Goal: Task Accomplishment & Management: Complete application form

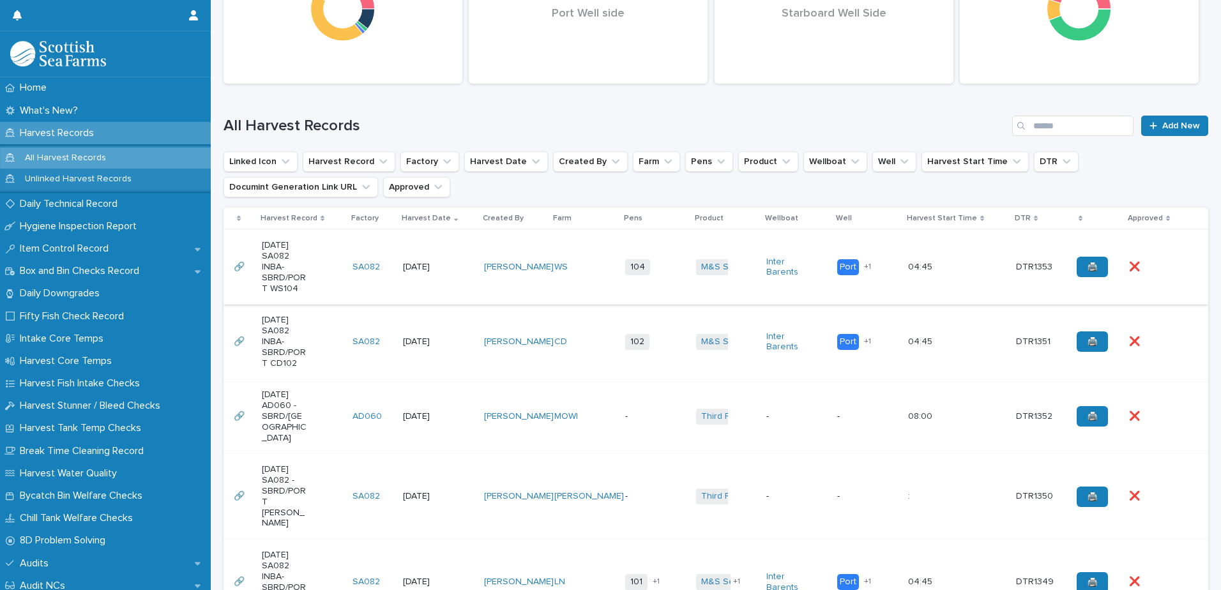
scroll to position [255, 0]
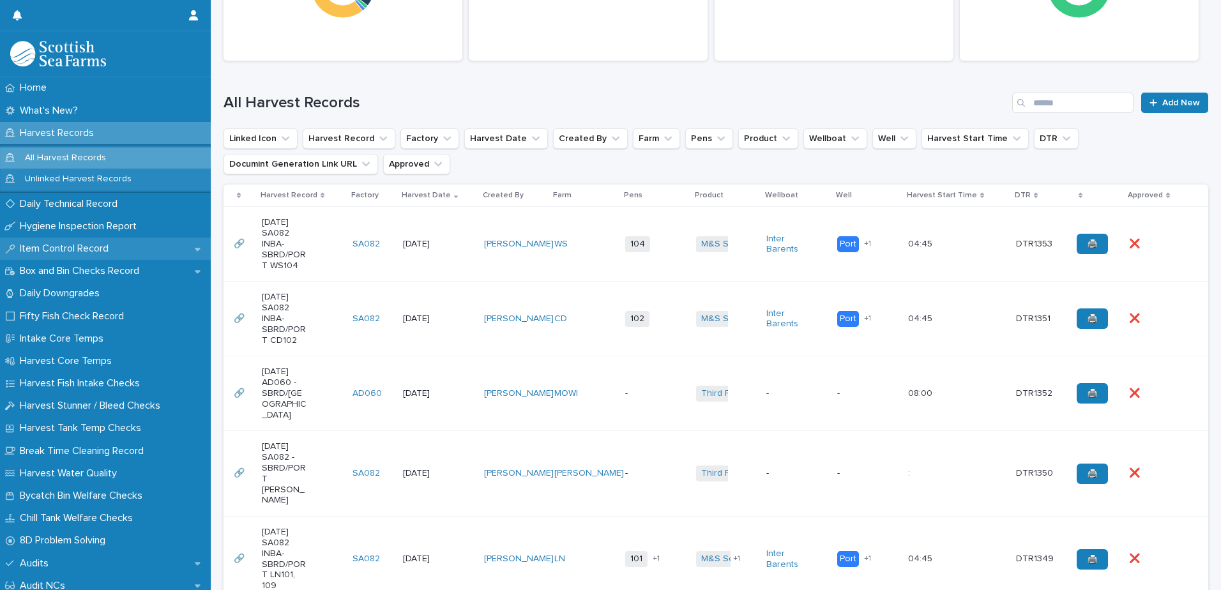
click at [82, 253] on p "Item Control Record" at bounding box center [67, 249] width 104 height 12
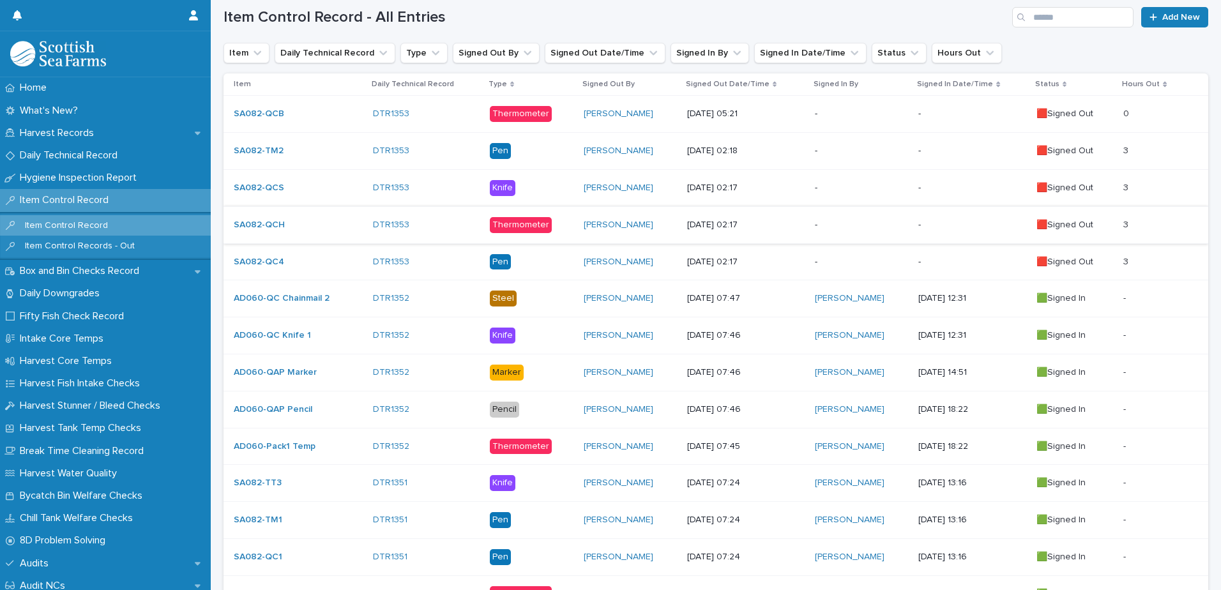
scroll to position [255, 0]
click at [80, 153] on p "Daily Technical Record" at bounding box center [71, 155] width 113 height 12
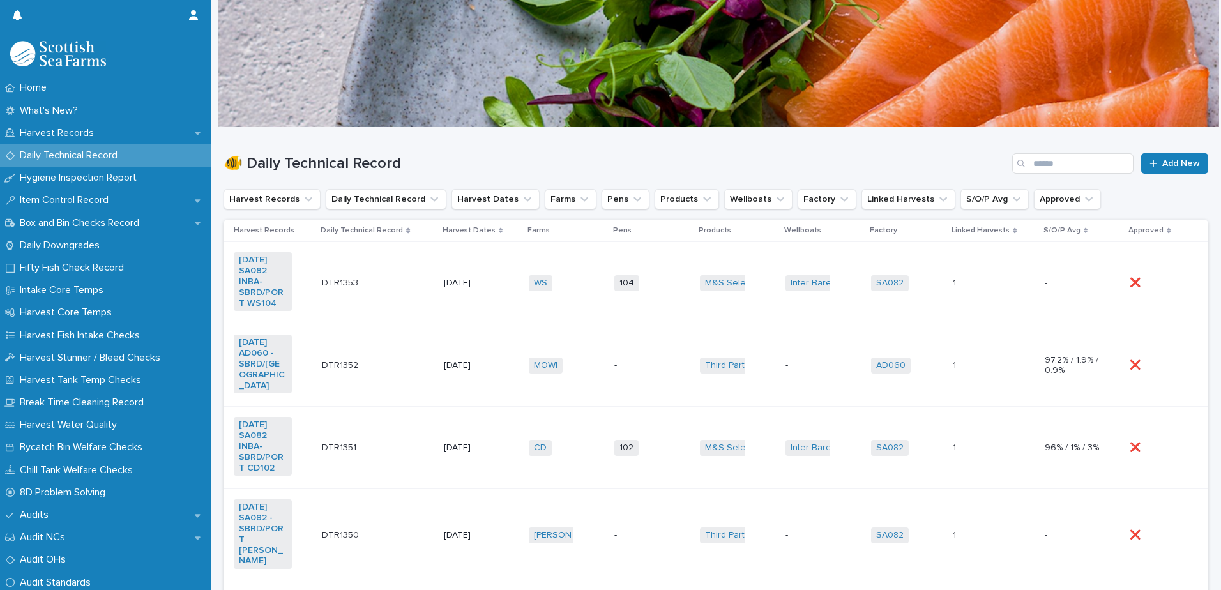
click at [727, 261] on td "M&S Select + 0" at bounding box center [738, 283] width 86 height 82
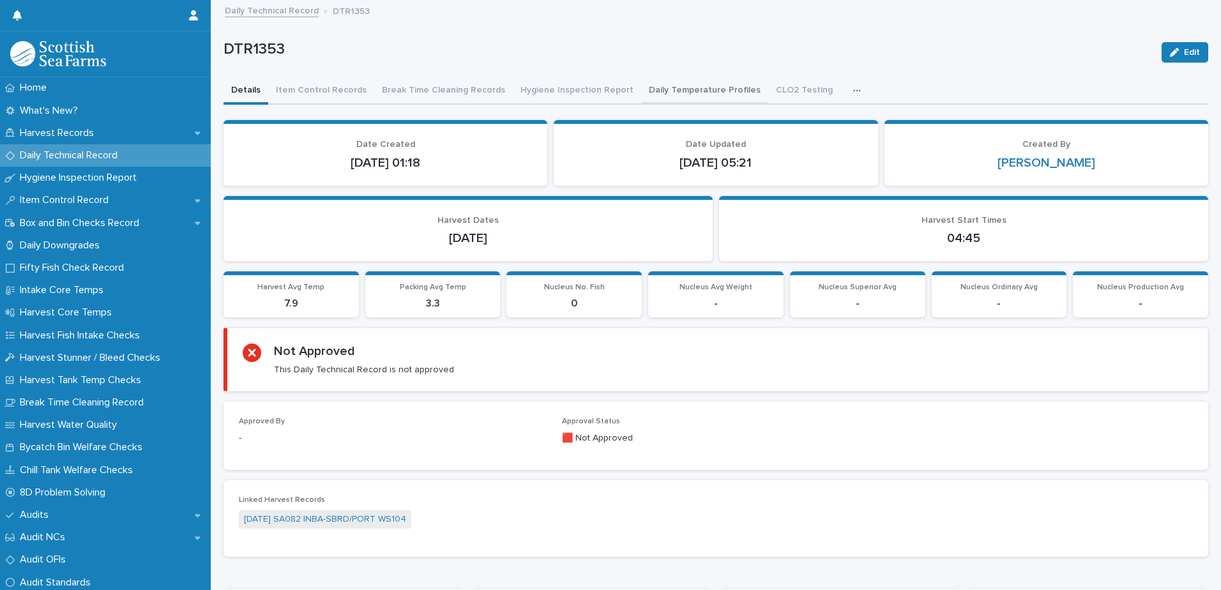
click at [690, 90] on button "Daily Temperature Profiles" at bounding box center [704, 91] width 127 height 27
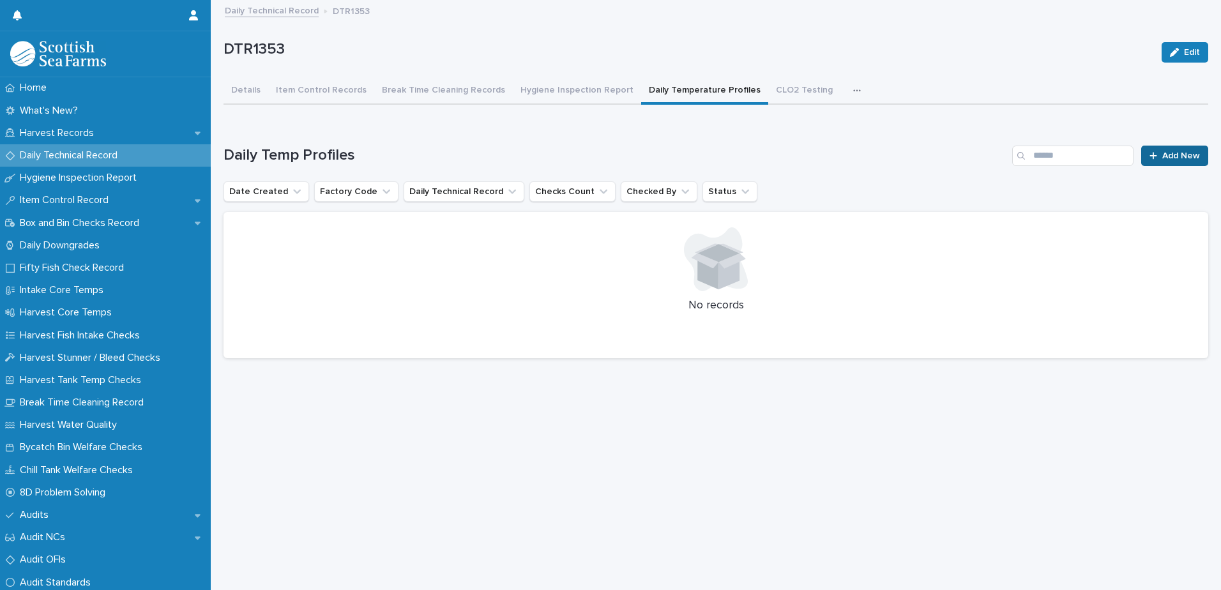
click at [1171, 157] on span "Add New" at bounding box center [1181, 155] width 38 height 9
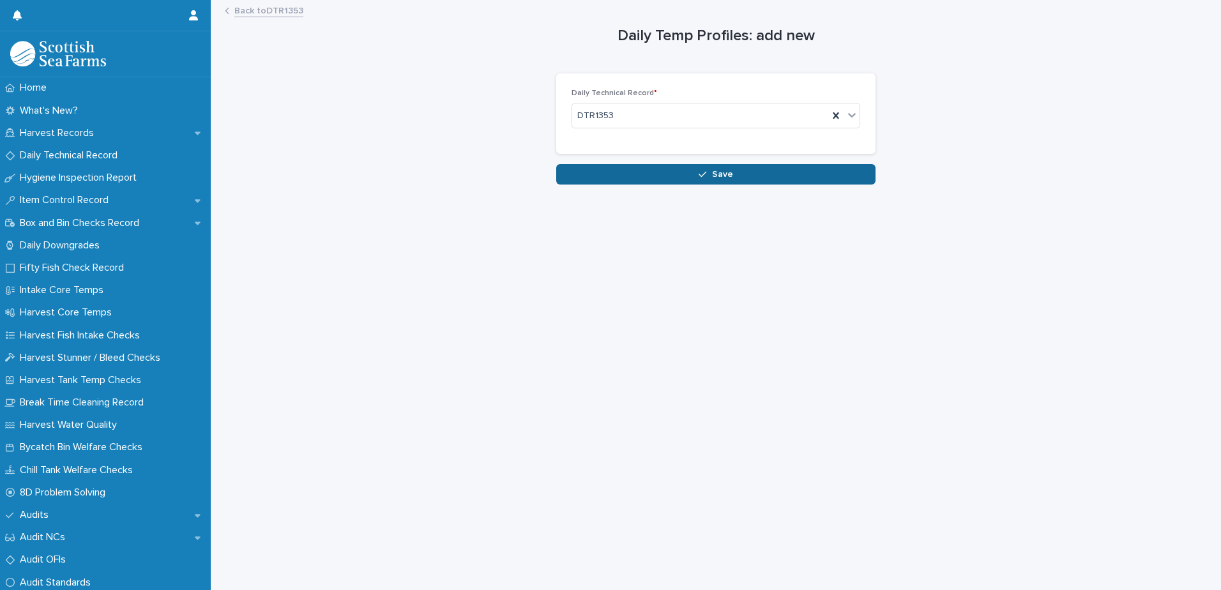
click at [740, 169] on button "Save" at bounding box center [715, 174] width 319 height 20
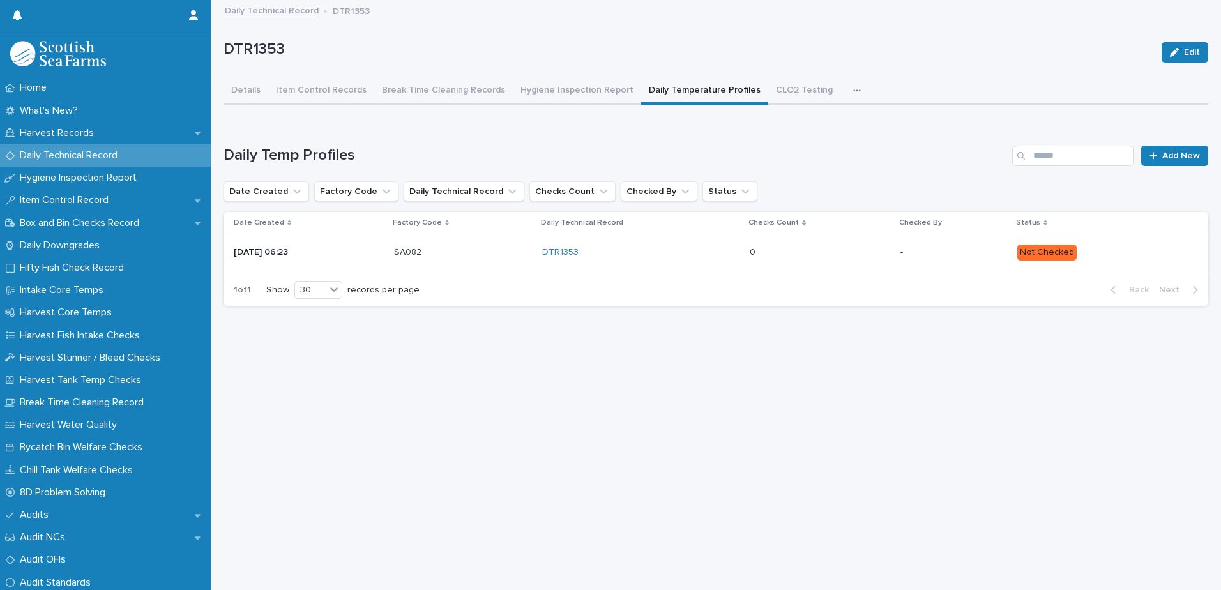
click at [1140, 252] on p "Not Checked" at bounding box center [1102, 253] width 171 height 16
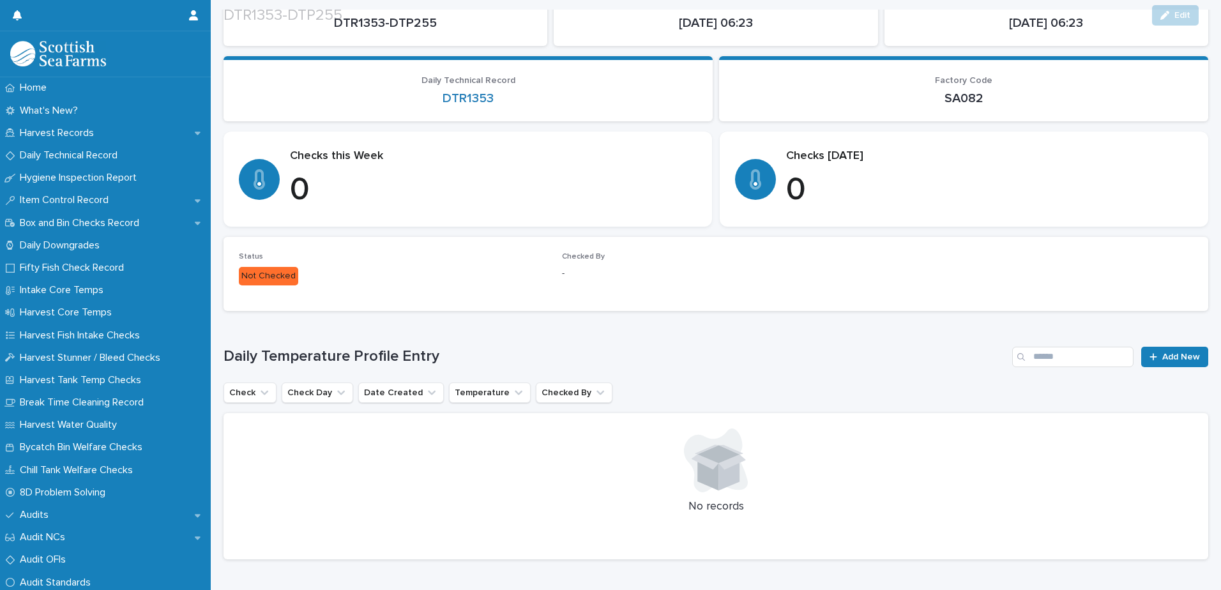
scroll to position [128, 0]
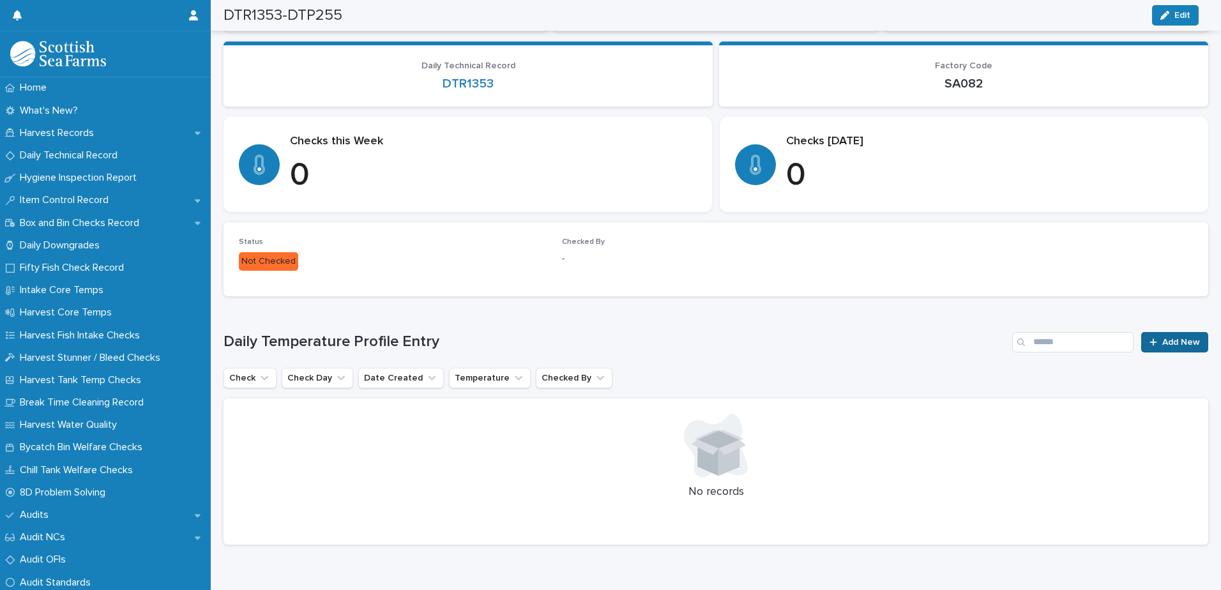
click at [1164, 339] on span "Add New" at bounding box center [1181, 342] width 38 height 9
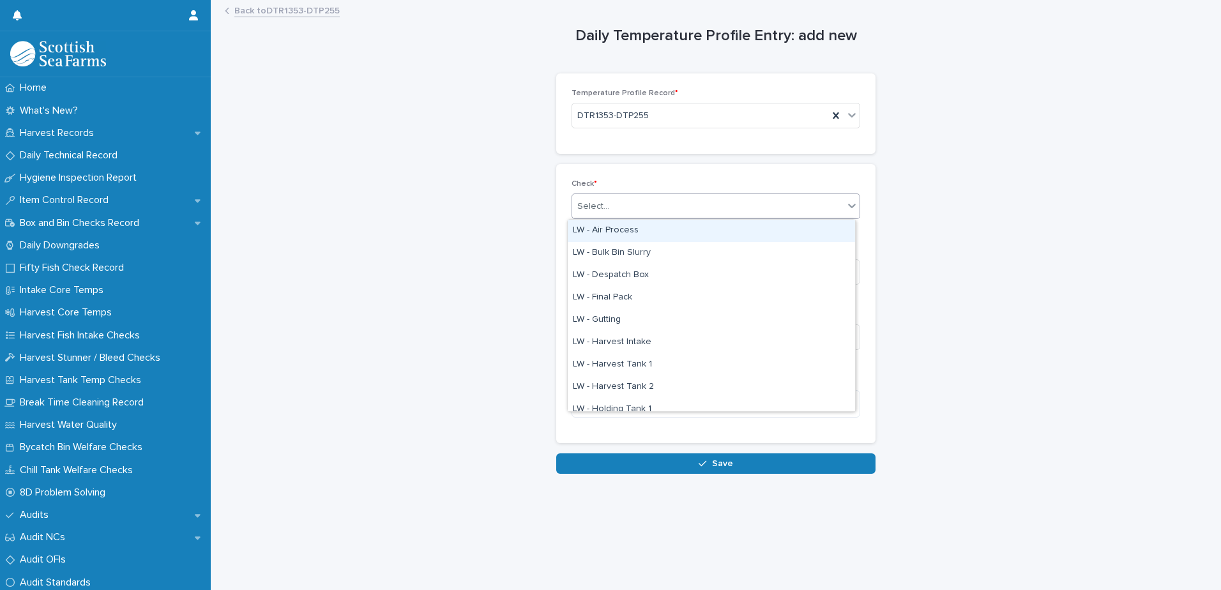
click at [651, 204] on div "Select..." at bounding box center [707, 206] width 271 height 21
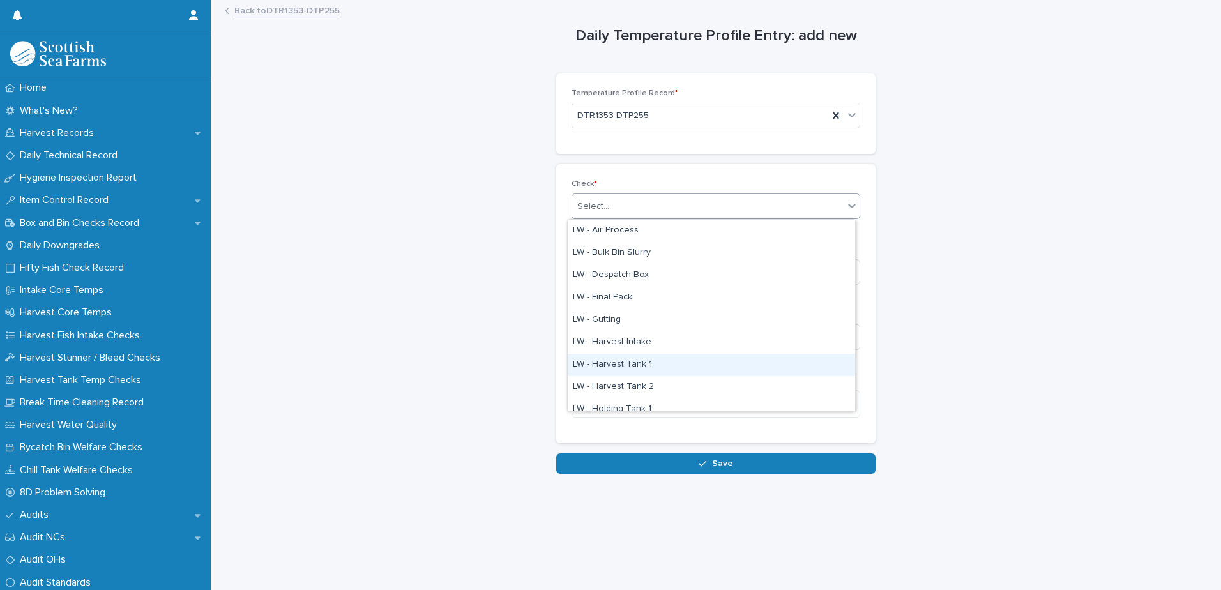
click at [685, 367] on div "LW - Harvest Tank 1" at bounding box center [711, 365] width 287 height 22
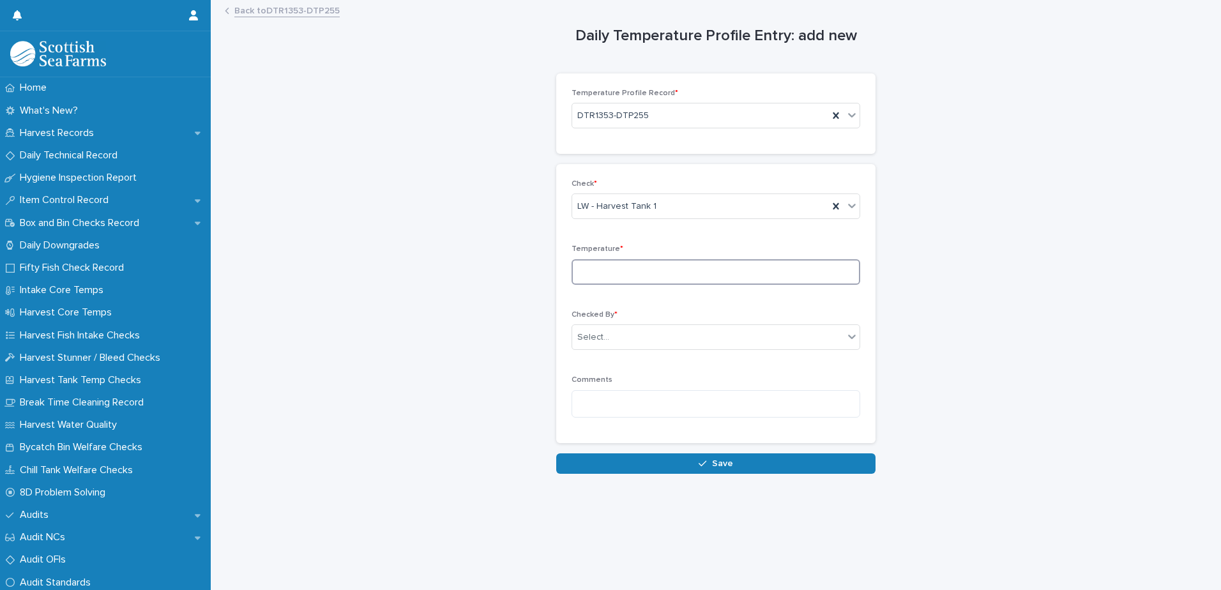
click at [697, 276] on input at bounding box center [716, 272] width 289 height 26
type input "*"
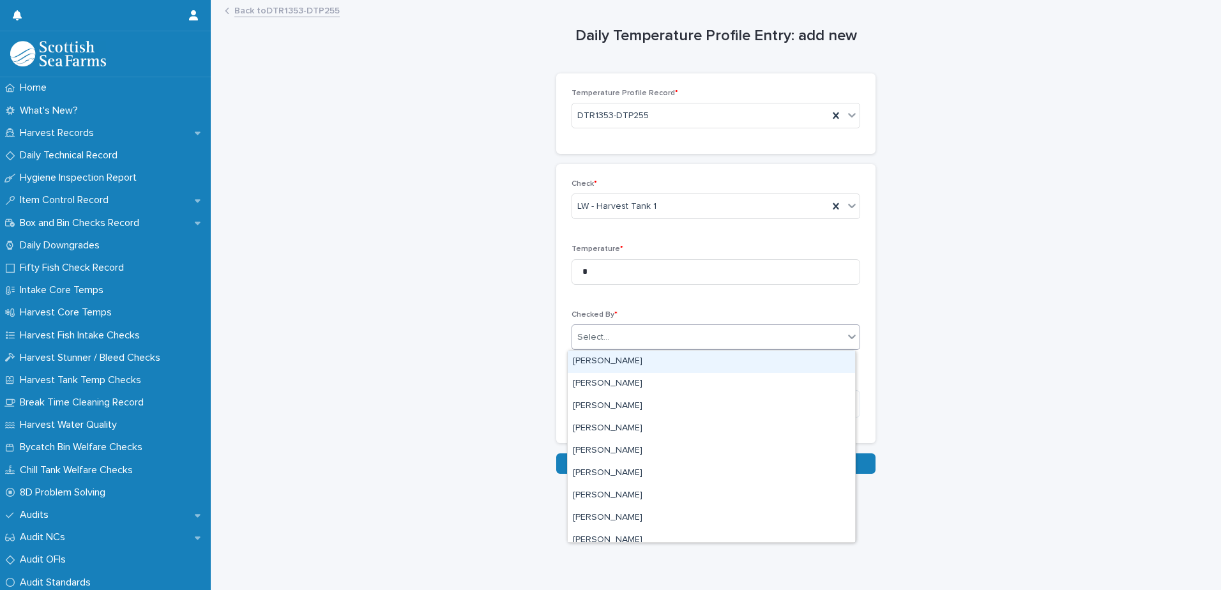
click at [682, 338] on div "Select..." at bounding box center [707, 337] width 271 height 21
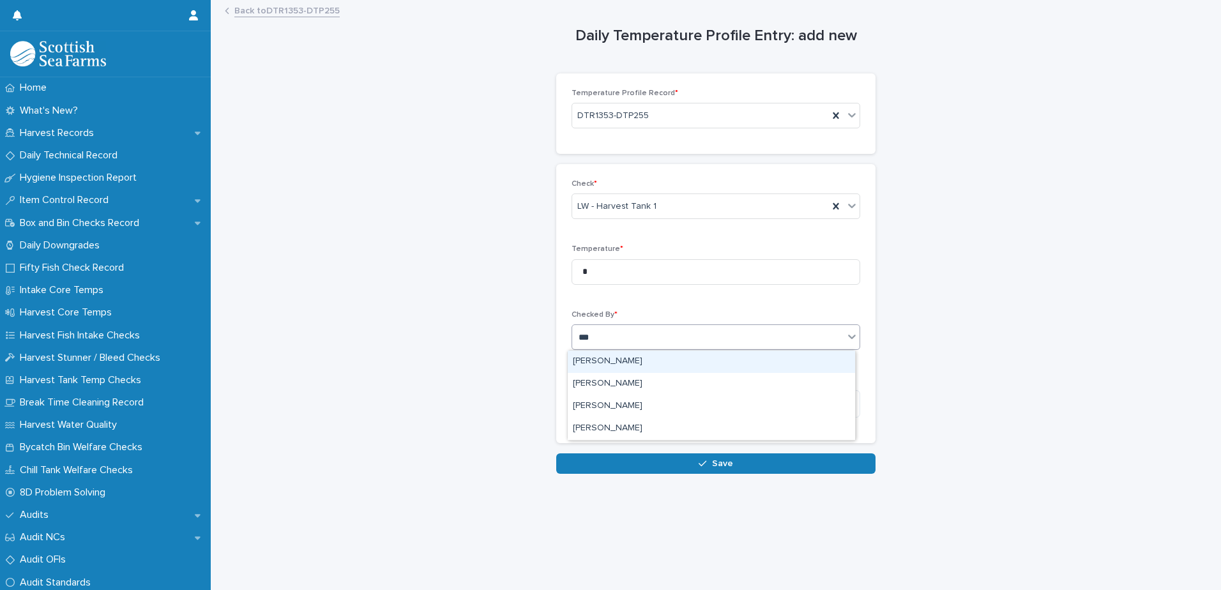
type input "****"
click at [660, 363] on div "[PERSON_NAME]" at bounding box center [711, 362] width 287 height 22
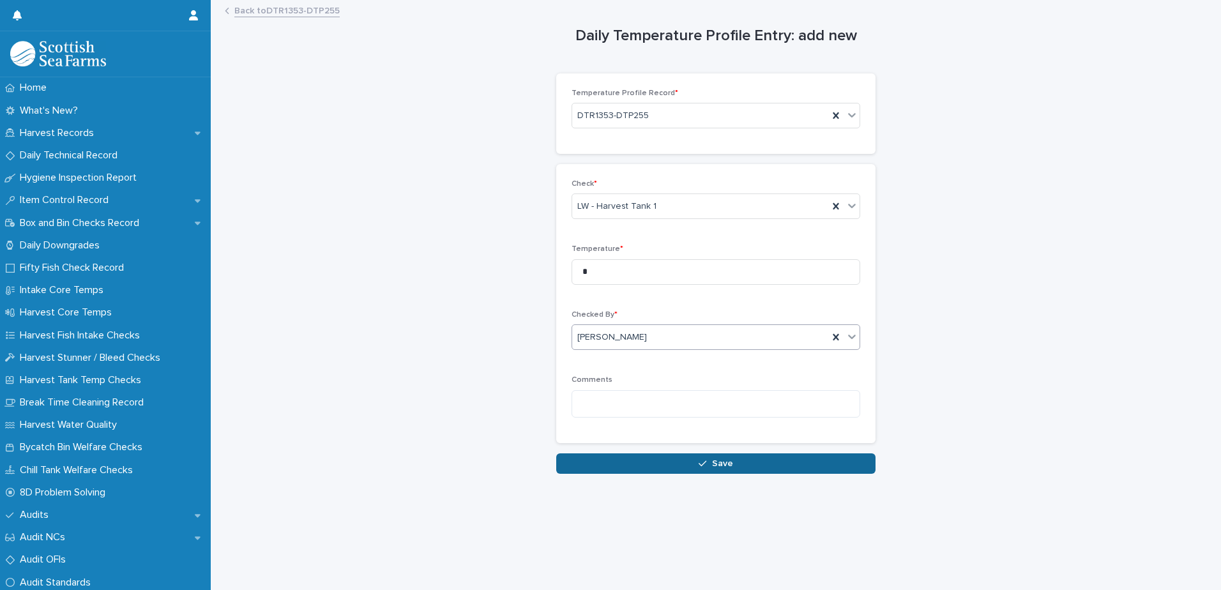
click at [733, 466] on button "Save" at bounding box center [715, 463] width 319 height 20
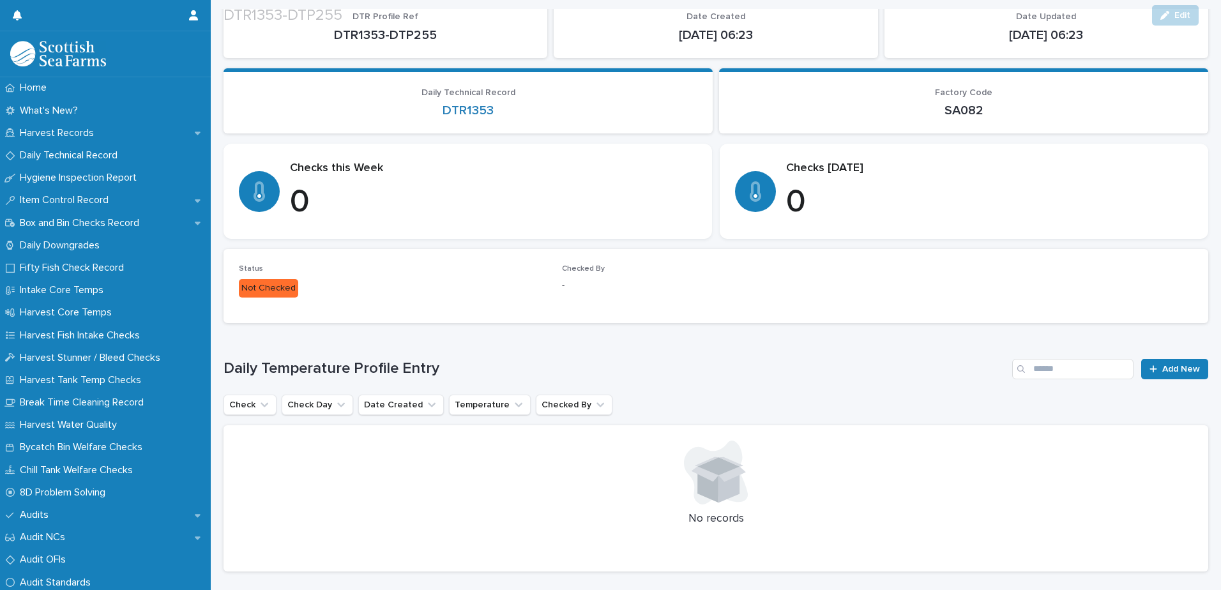
scroll to position [128, 0]
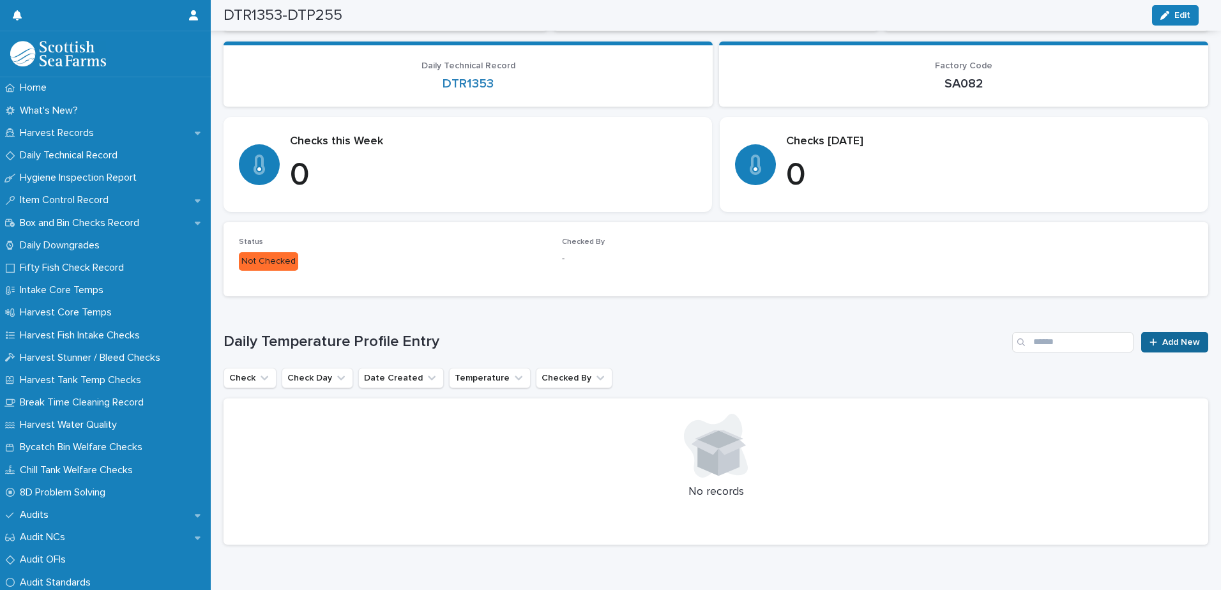
click at [1165, 347] on link "Add New" at bounding box center [1174, 342] width 67 height 20
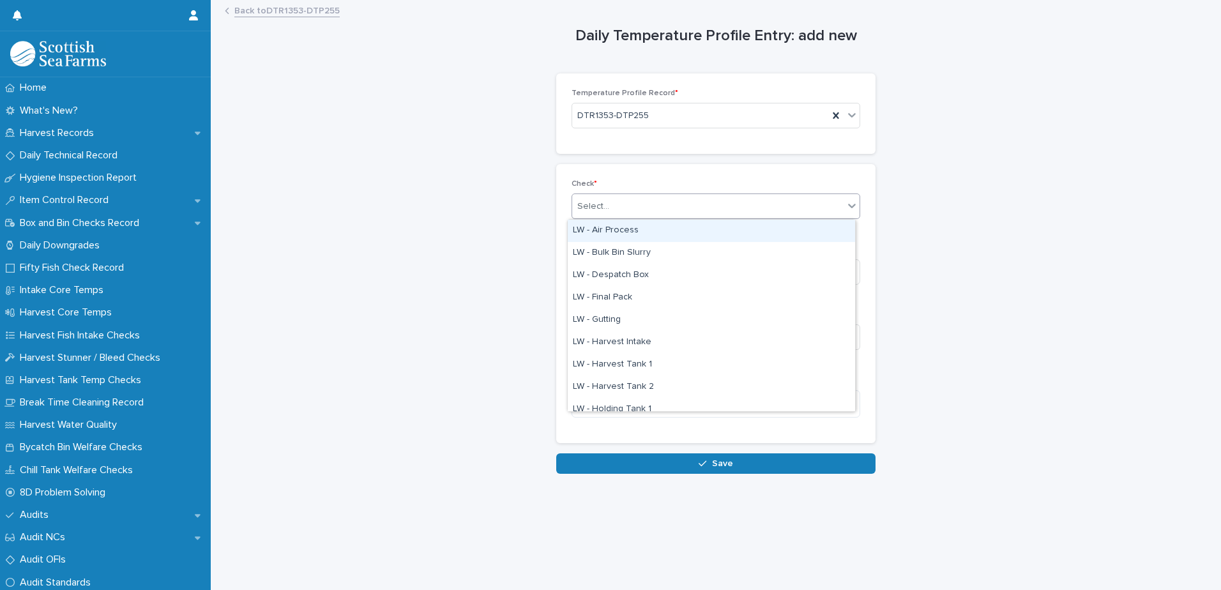
click at [671, 201] on div "Select..." at bounding box center [707, 206] width 271 height 21
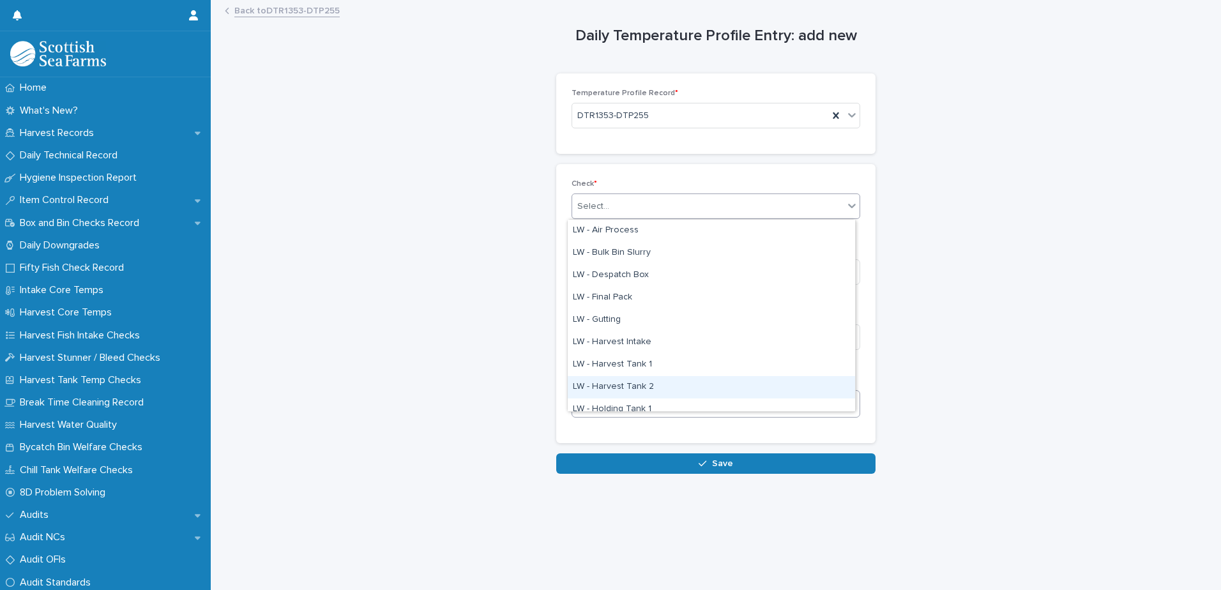
click at [669, 391] on div "LW - Harvest Tank 2" at bounding box center [711, 387] width 287 height 22
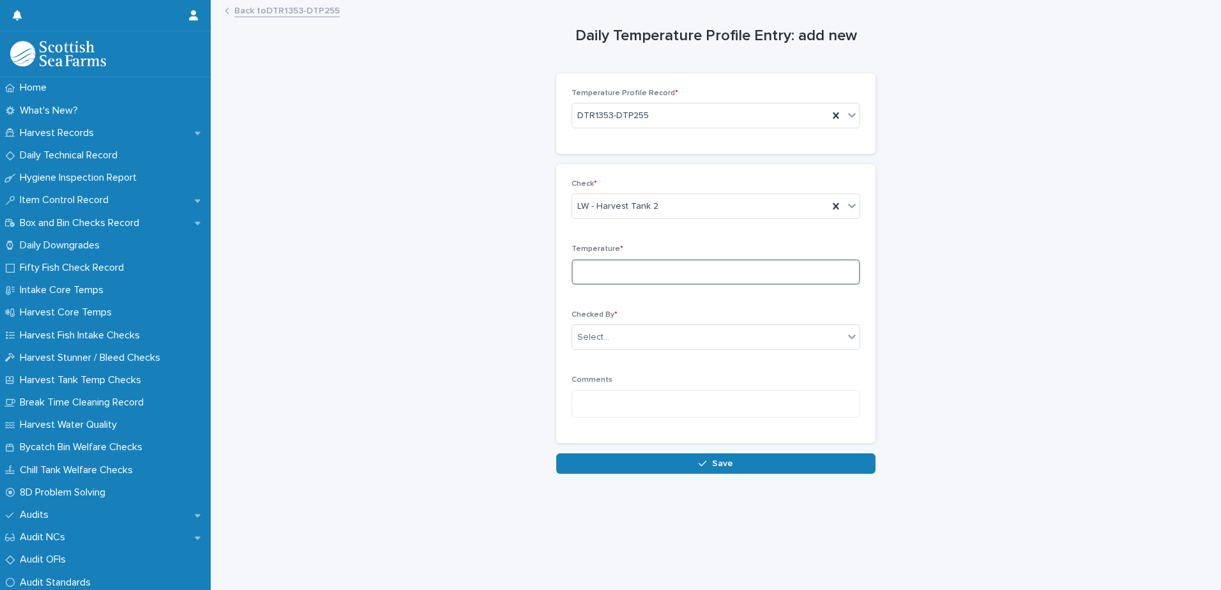
click at [704, 273] on input at bounding box center [716, 272] width 289 height 26
type input "*"
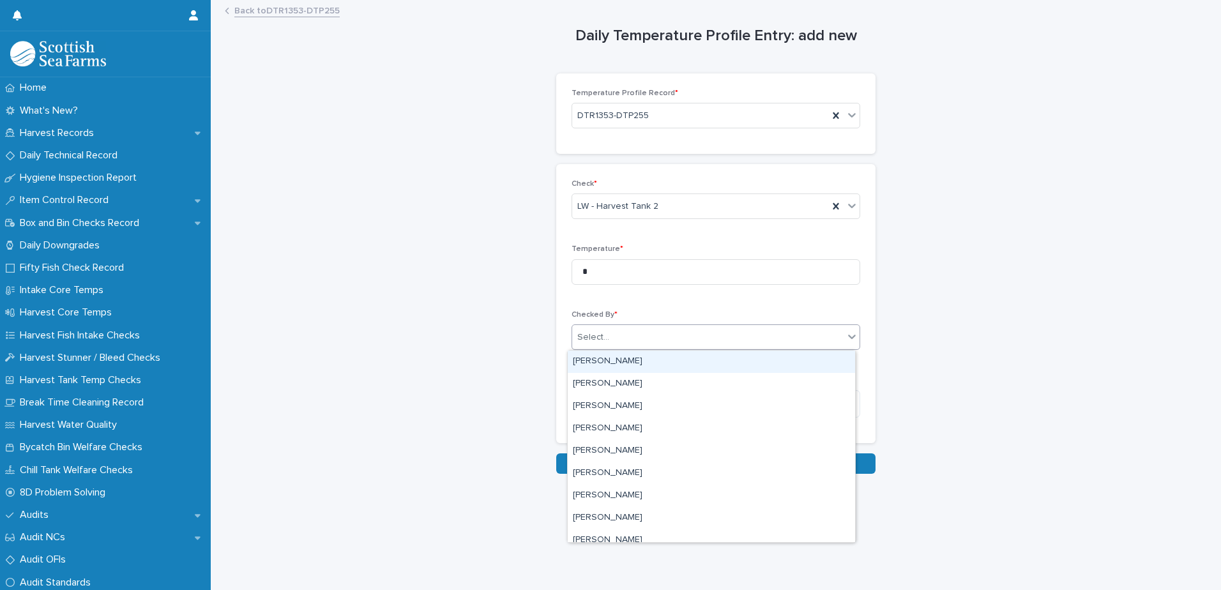
click at [686, 333] on div "Select..." at bounding box center [707, 337] width 271 height 21
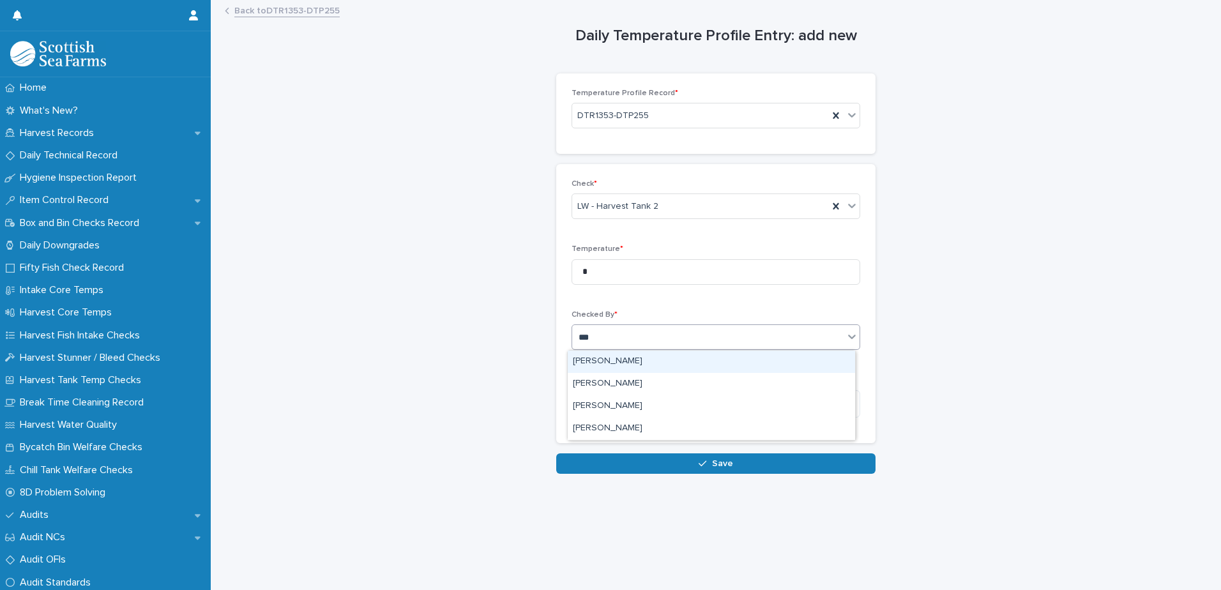
type input "****"
click at [616, 361] on div "[PERSON_NAME]" at bounding box center [711, 362] width 287 height 22
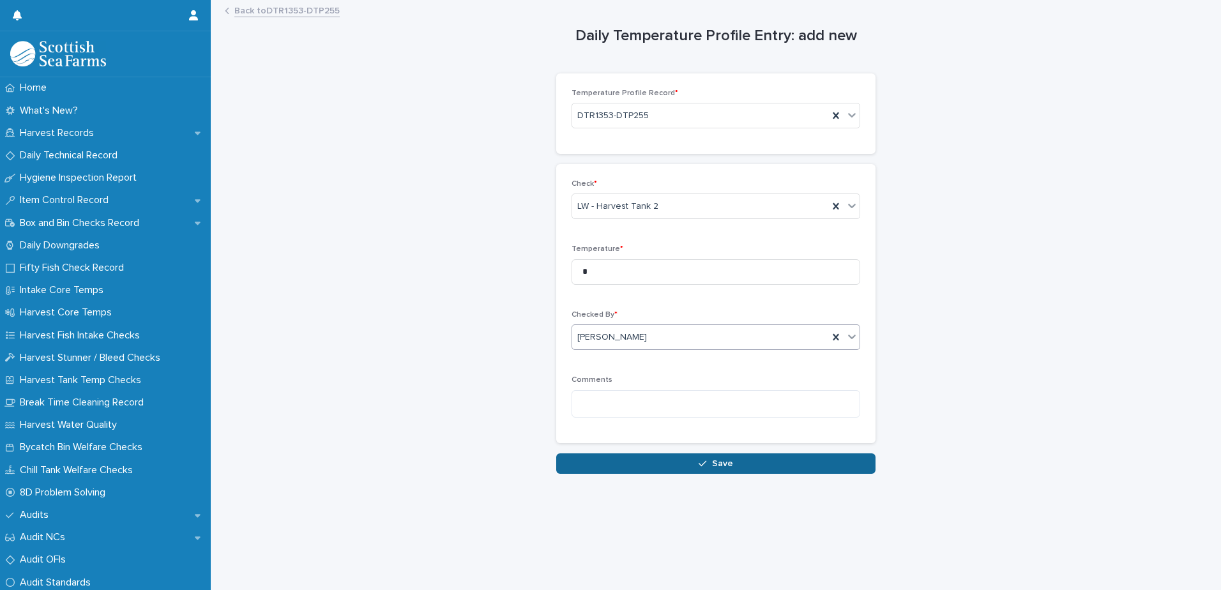
click at [721, 466] on span "Save" at bounding box center [722, 463] width 21 height 9
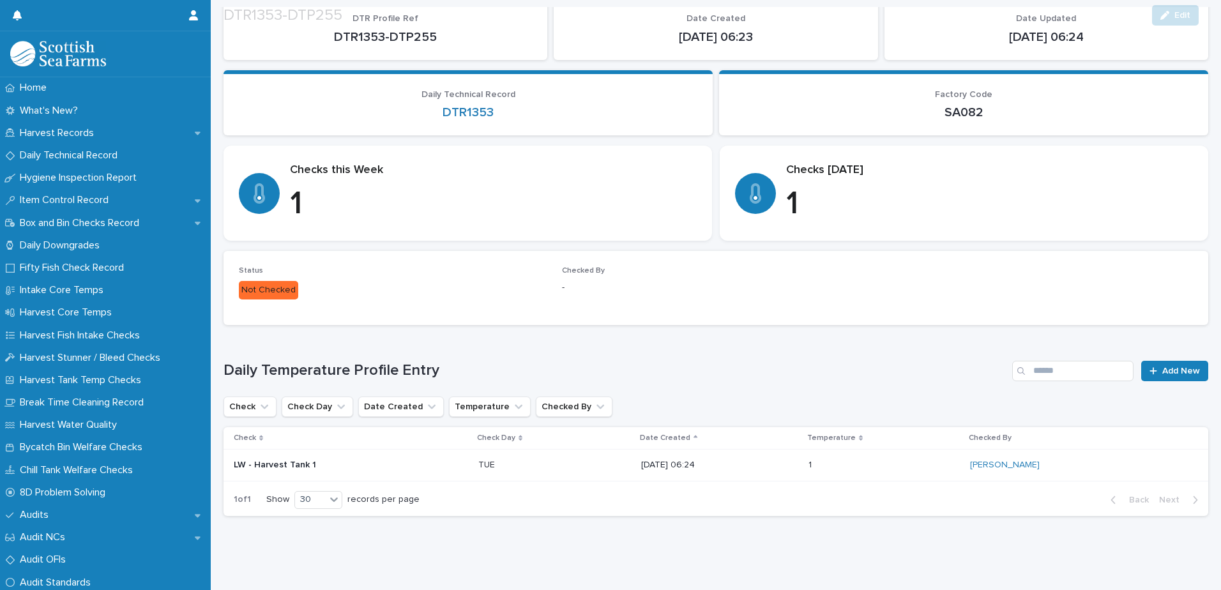
scroll to position [109, 0]
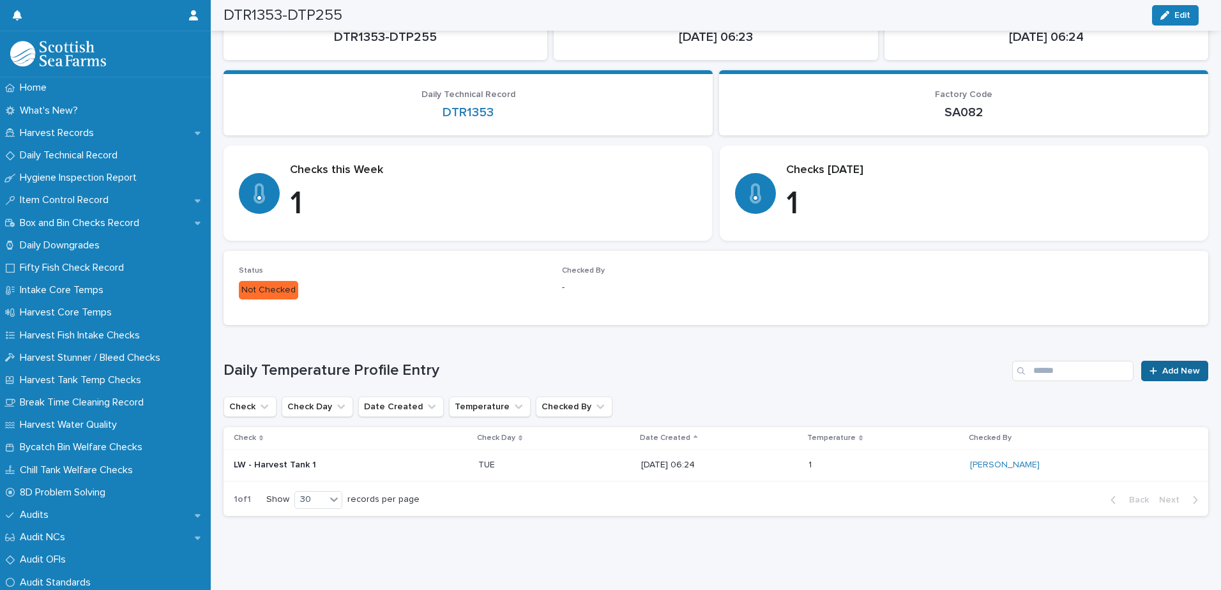
click at [1161, 366] on link "Add New" at bounding box center [1174, 371] width 67 height 20
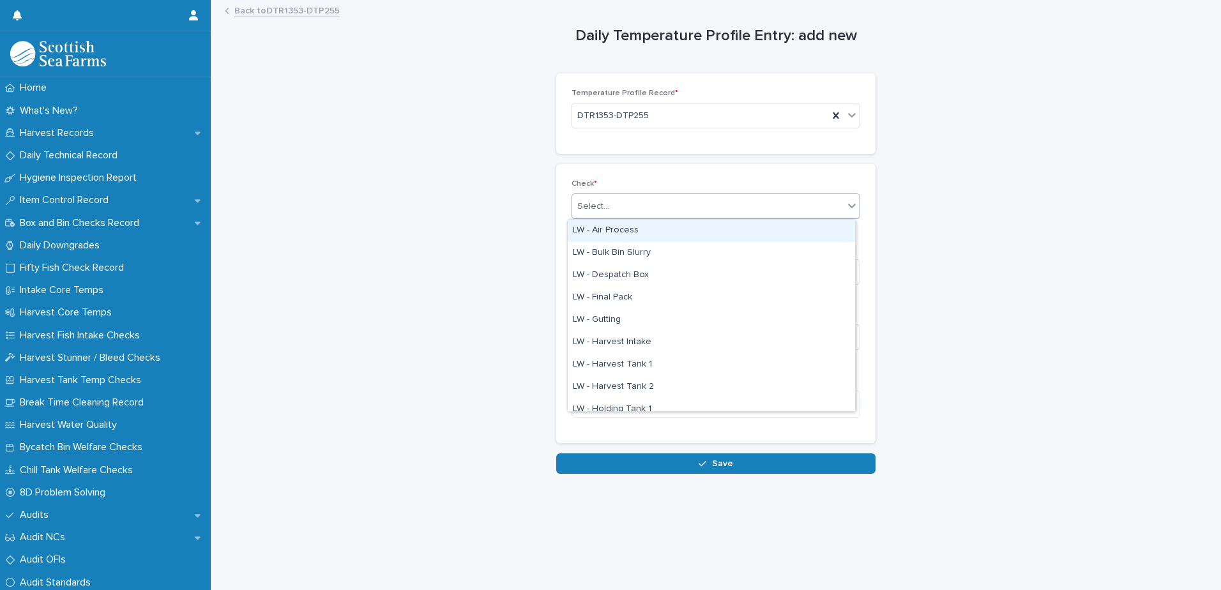
click at [628, 202] on div "Select..." at bounding box center [707, 206] width 271 height 21
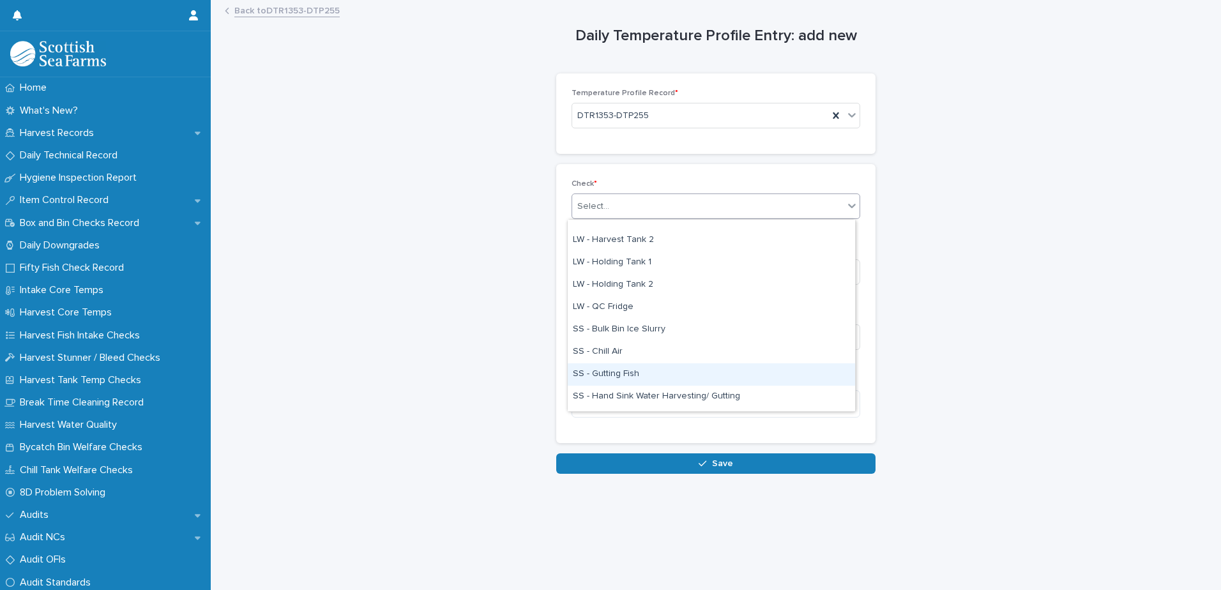
scroll to position [128, 0]
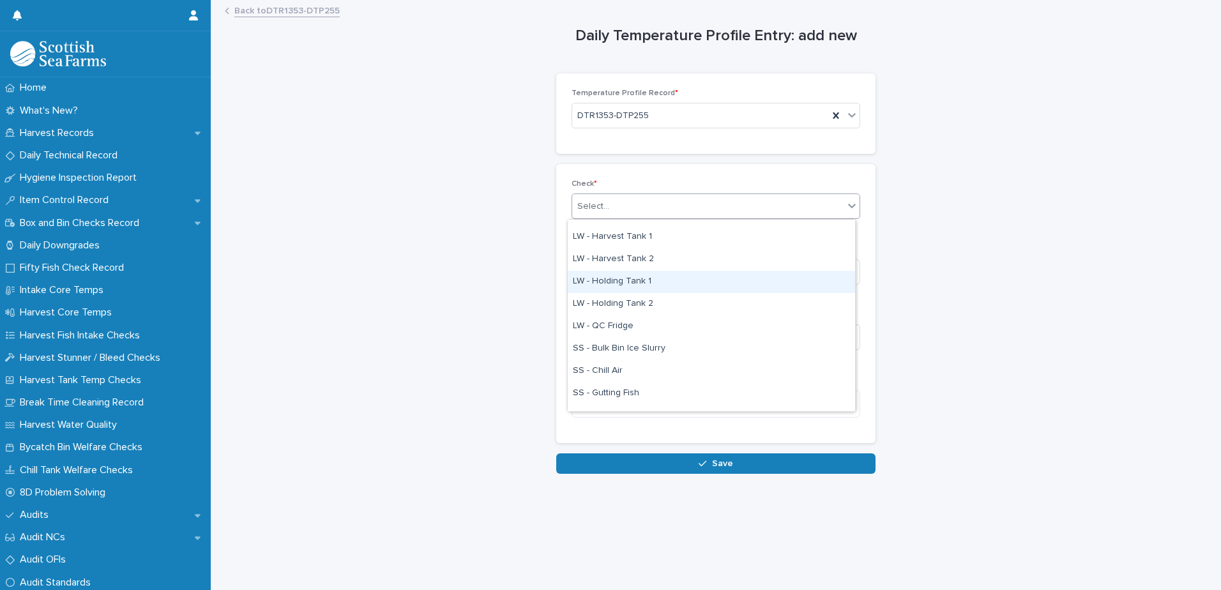
click at [688, 282] on div "LW - Holding Tank 1" at bounding box center [711, 282] width 287 height 22
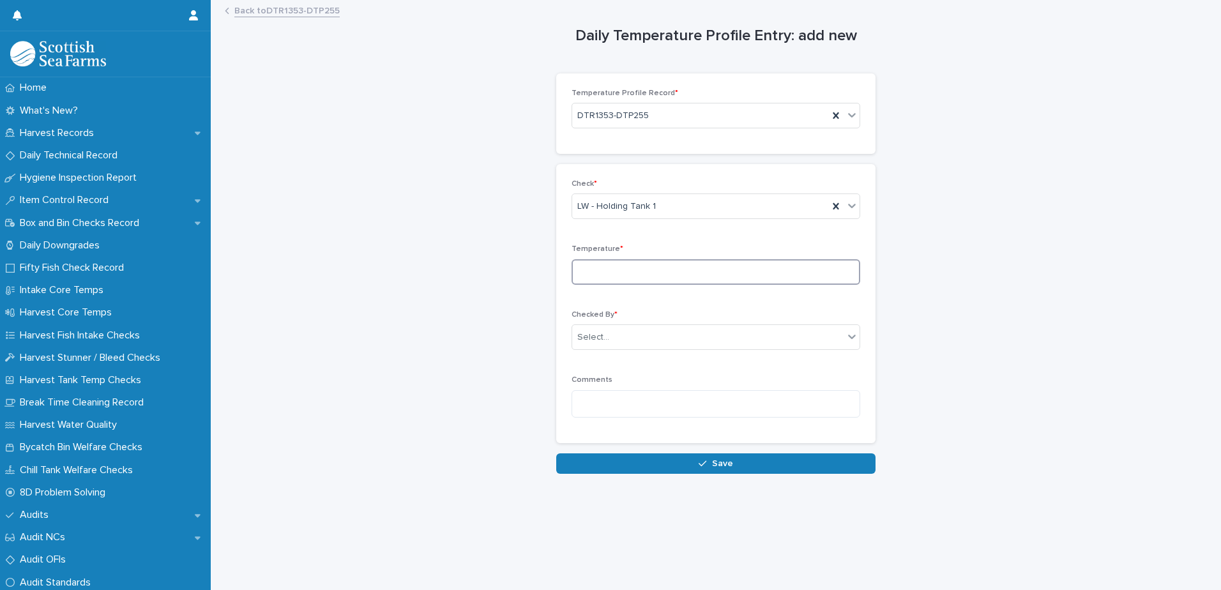
click at [712, 268] on input at bounding box center [716, 272] width 289 height 26
type input "**"
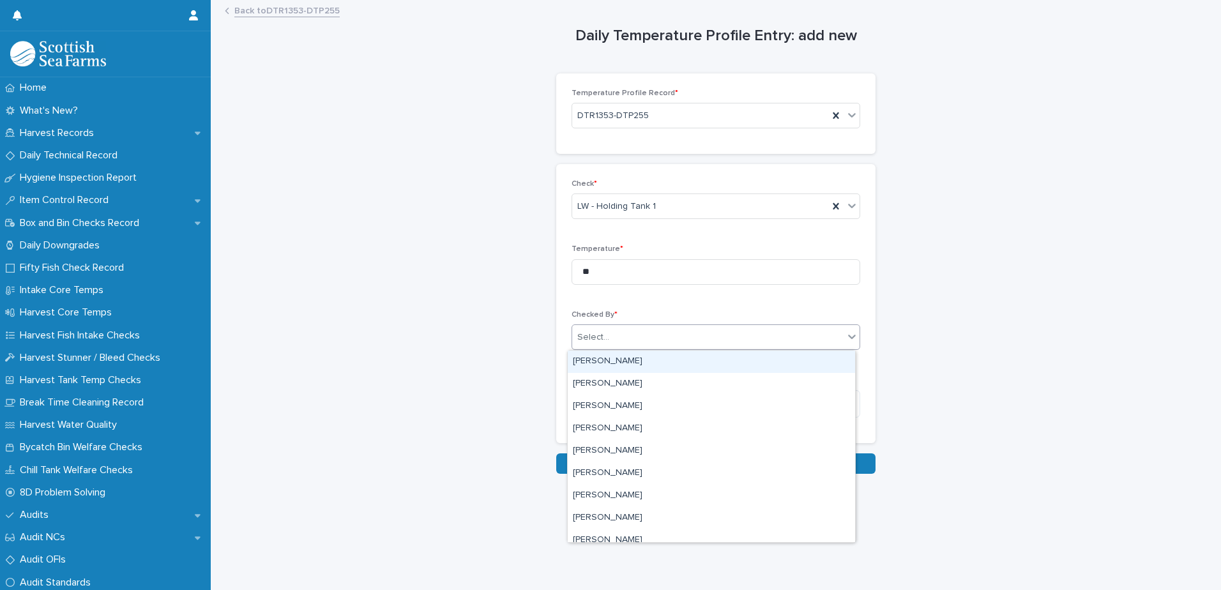
click at [672, 343] on div "Select..." at bounding box center [707, 337] width 271 height 21
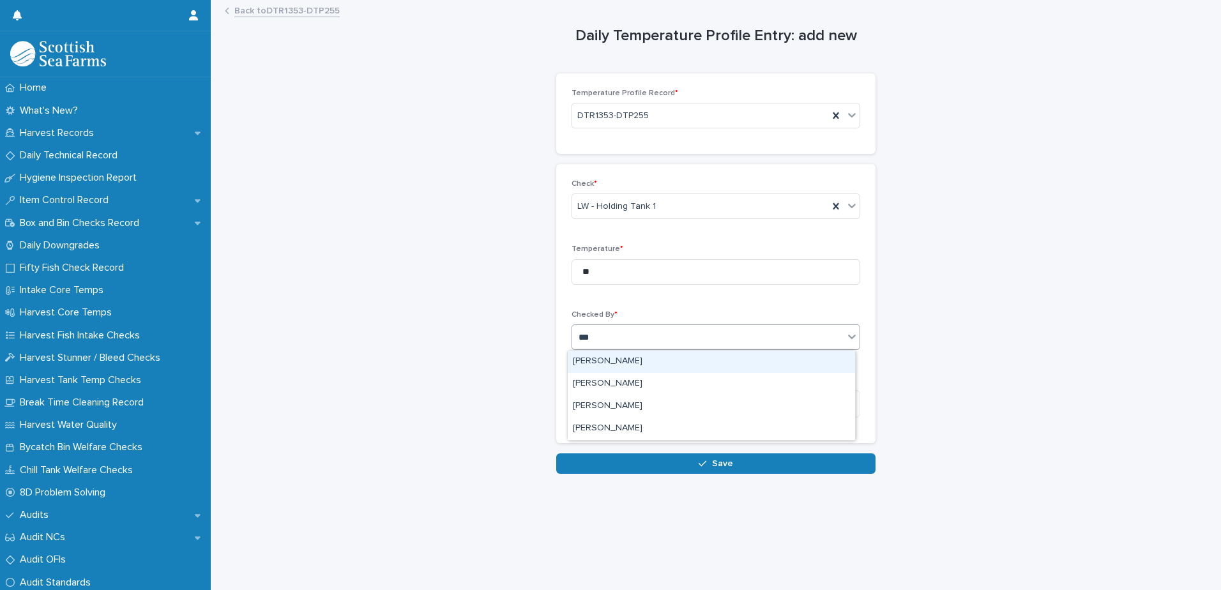
type input "****"
click at [632, 360] on div "[PERSON_NAME]" at bounding box center [711, 362] width 287 height 22
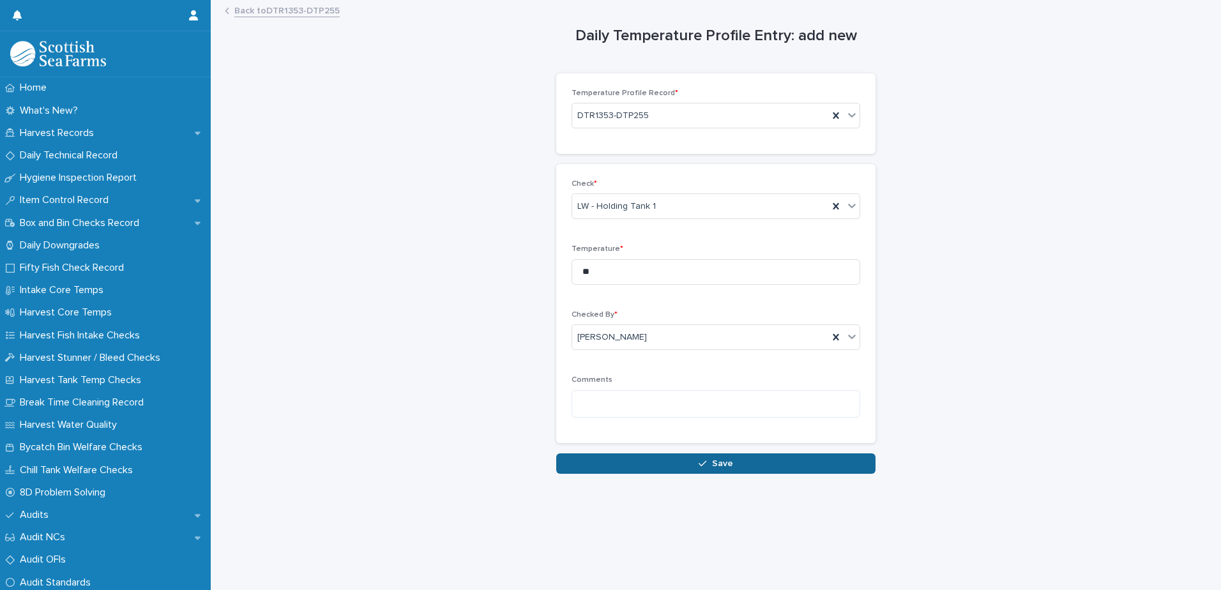
click at [712, 466] on span "Save" at bounding box center [722, 463] width 21 height 9
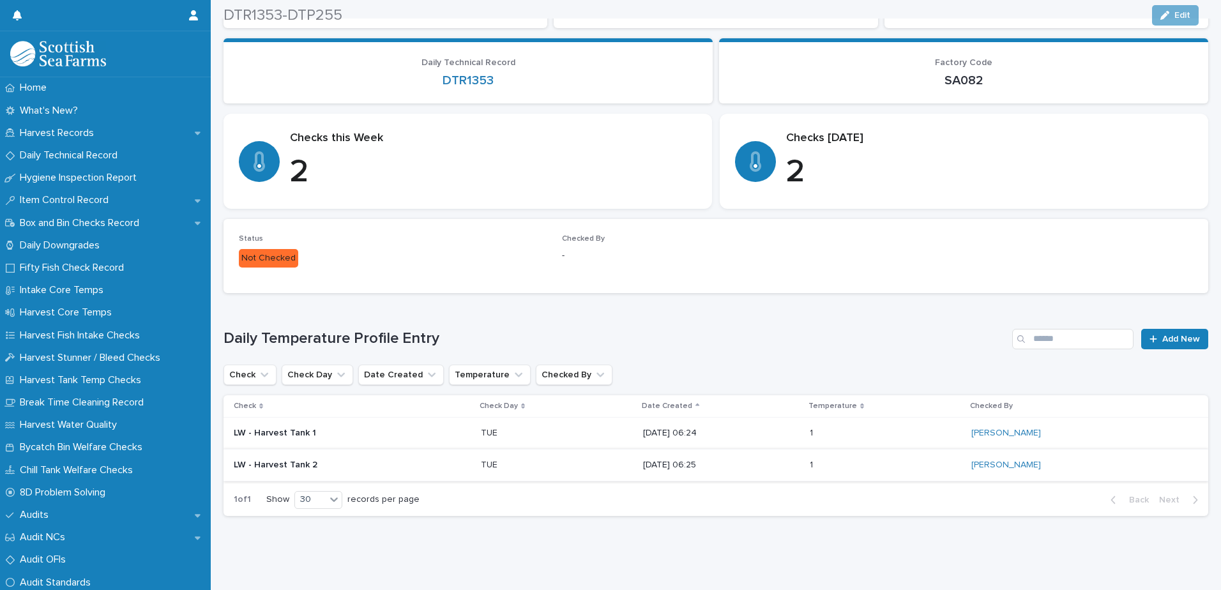
scroll to position [140, 0]
click at [1175, 335] on span "Add New" at bounding box center [1181, 339] width 38 height 9
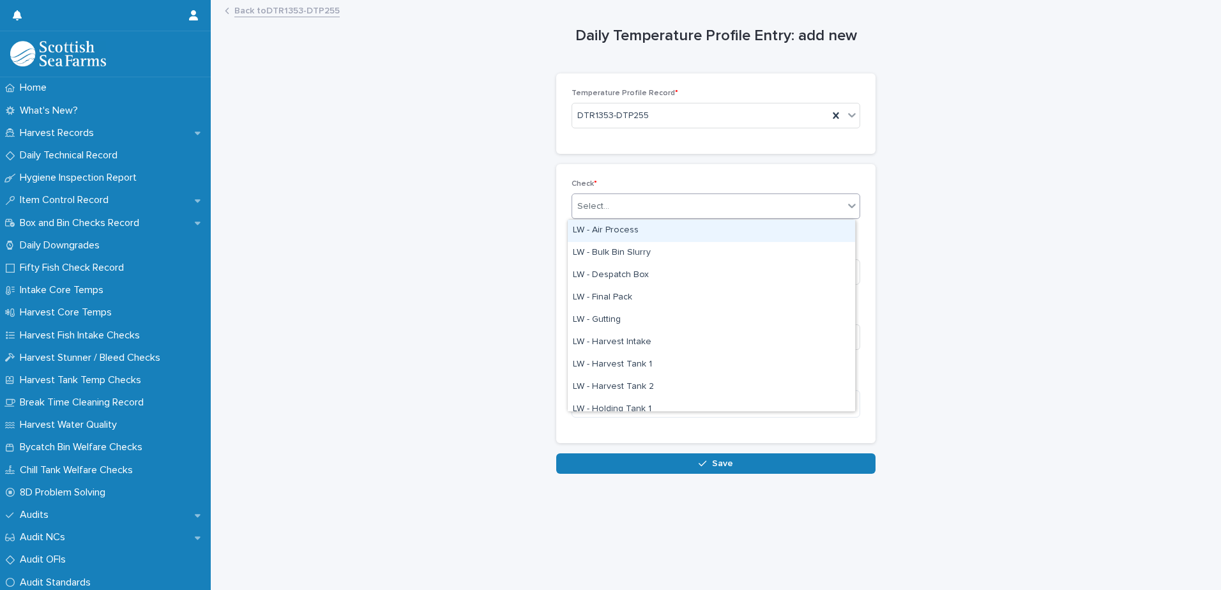
click at [658, 205] on div "Select..." at bounding box center [707, 206] width 271 height 21
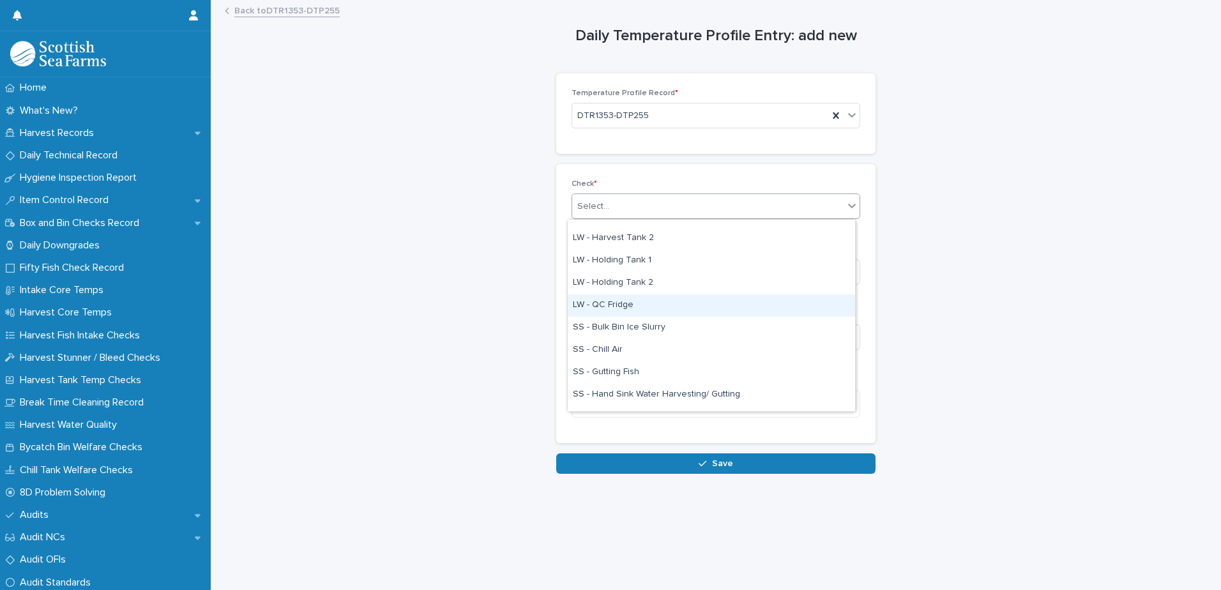
scroll to position [128, 0]
click at [671, 305] on div "LW - Holding Tank 2" at bounding box center [711, 304] width 287 height 22
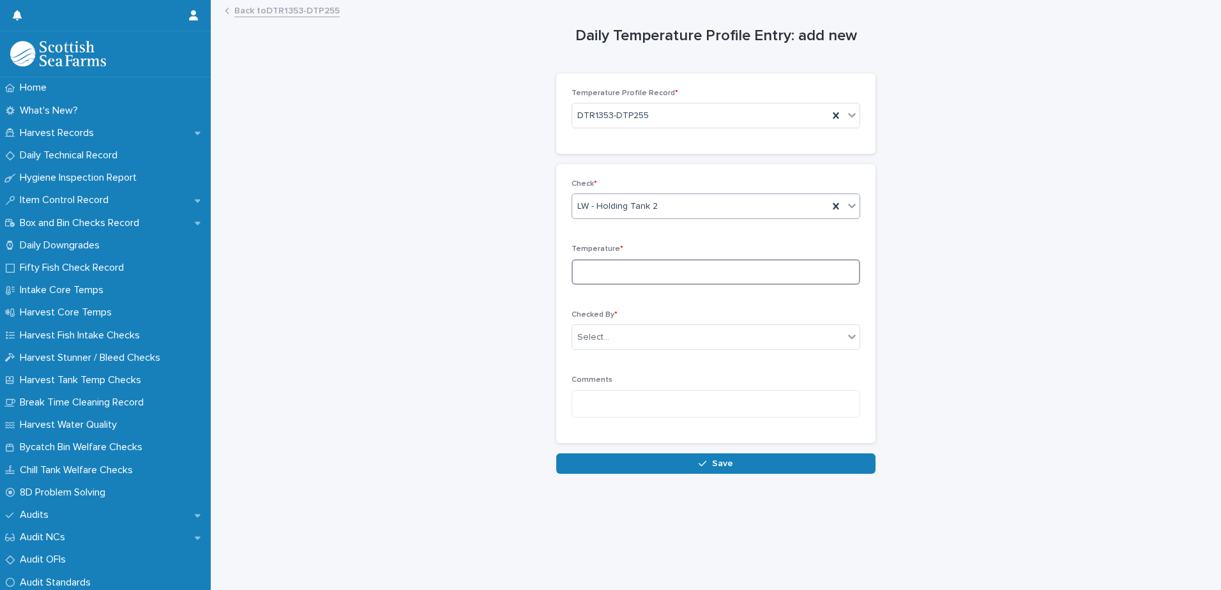
click at [688, 272] on input at bounding box center [716, 272] width 289 height 26
type input "*"
click at [701, 340] on div "Select..." at bounding box center [707, 337] width 271 height 21
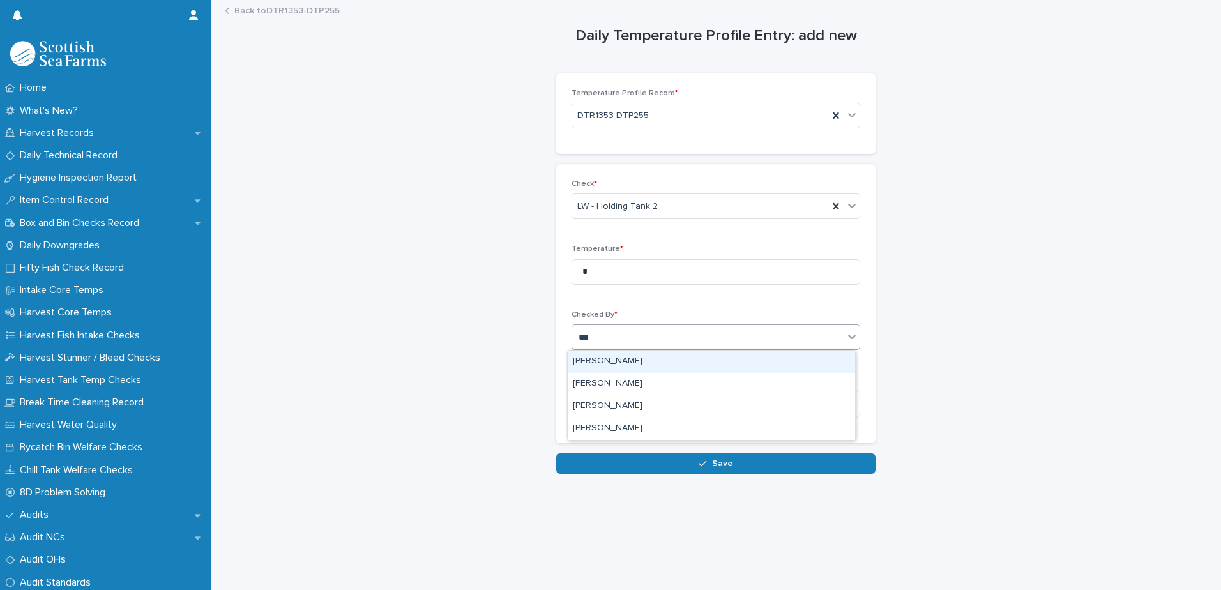
type input "****"
click at [632, 360] on div "[PERSON_NAME]" at bounding box center [711, 362] width 287 height 22
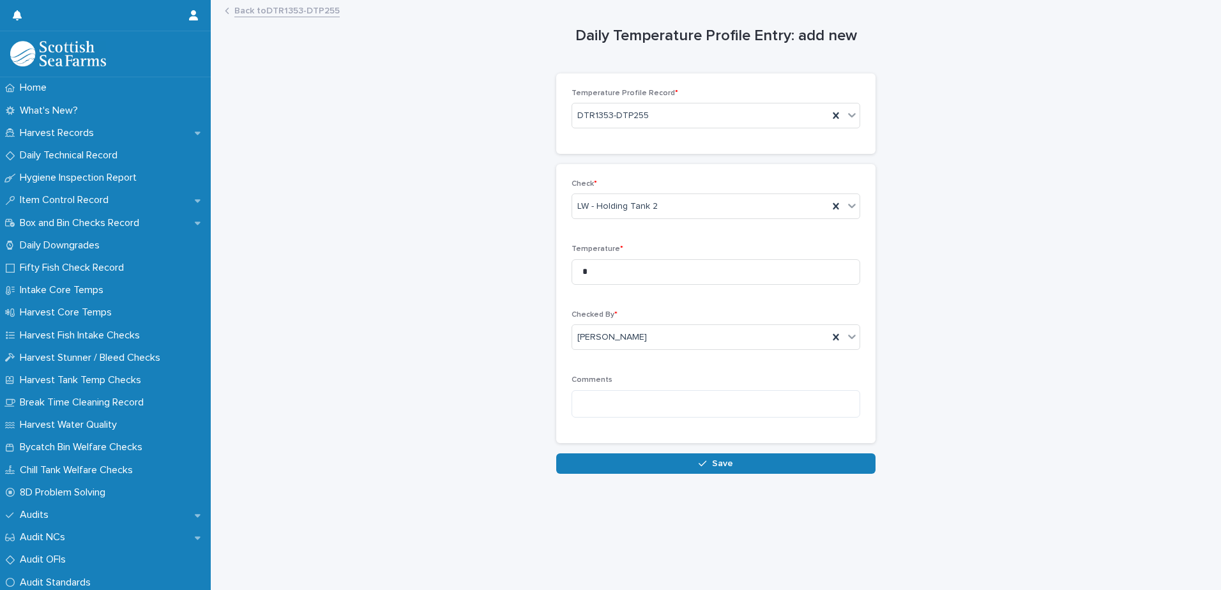
click at [705, 462] on div "button" at bounding box center [705, 463] width 13 height 9
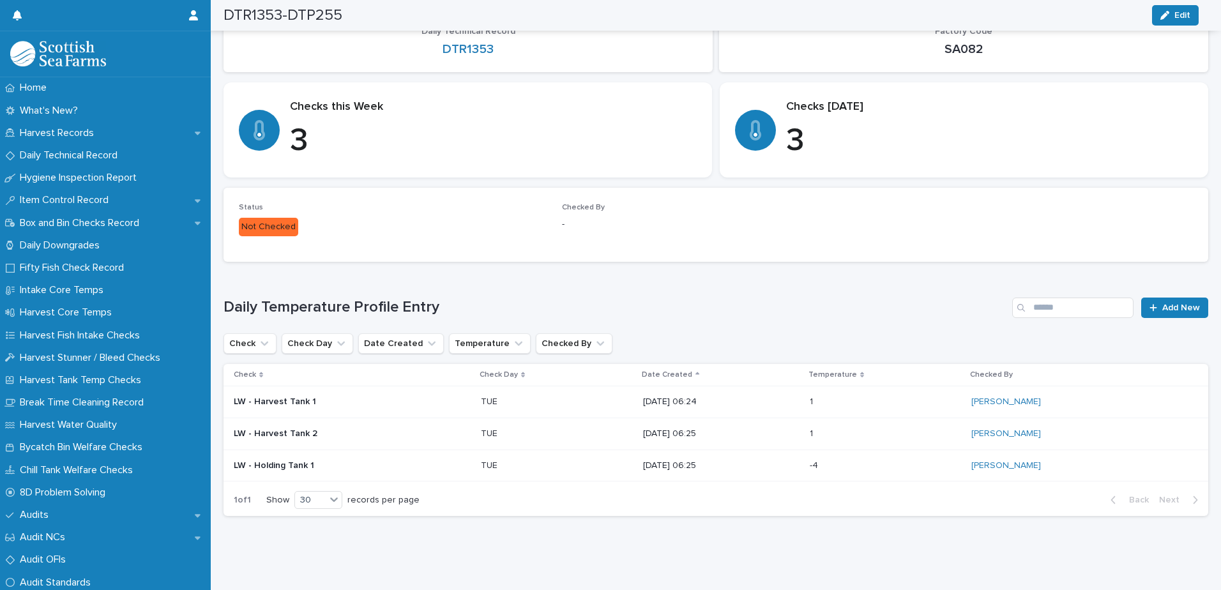
scroll to position [188, 0]
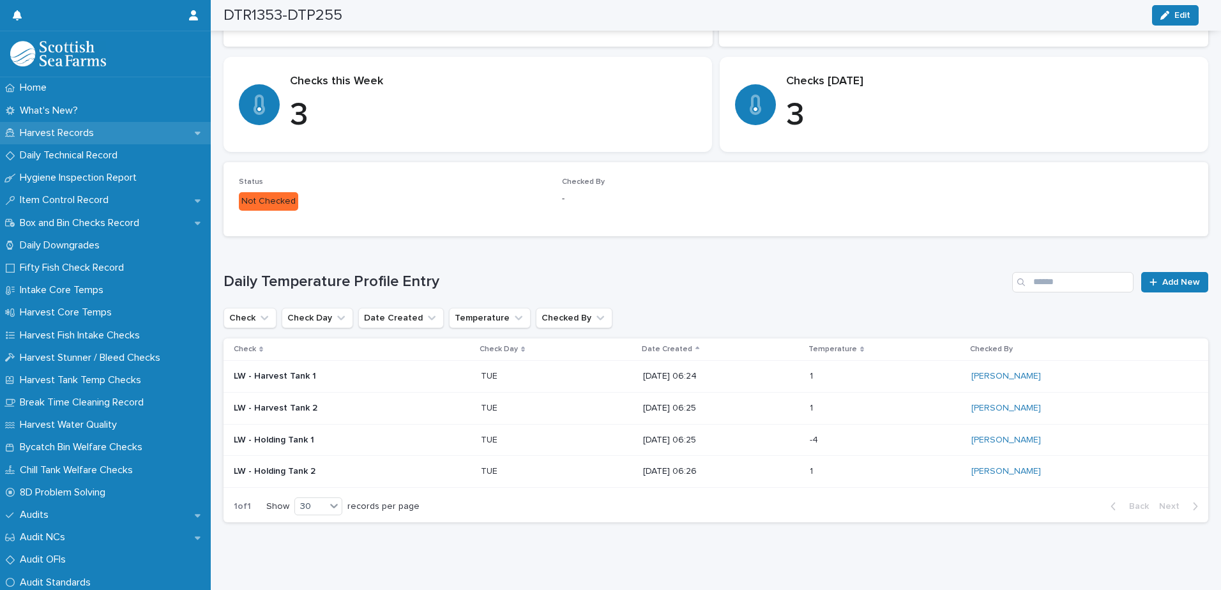
click at [67, 134] on p "Harvest Records" at bounding box center [59, 133] width 89 height 12
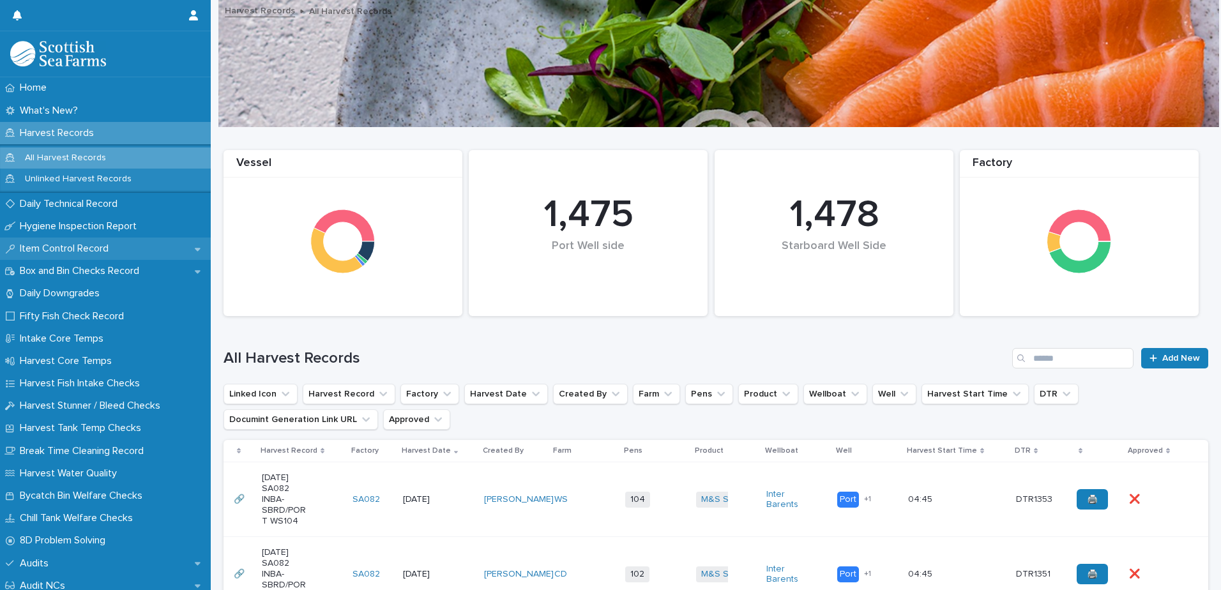
click at [80, 248] on p "Item Control Record" at bounding box center [67, 249] width 104 height 12
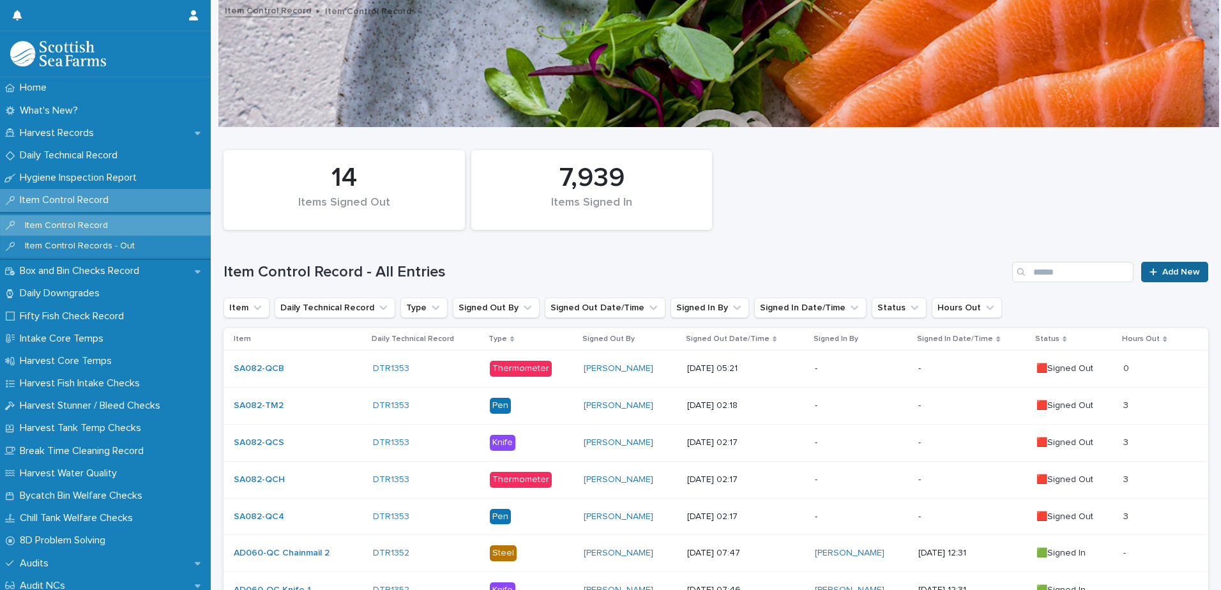
click at [1168, 273] on span "Add New" at bounding box center [1181, 272] width 38 height 9
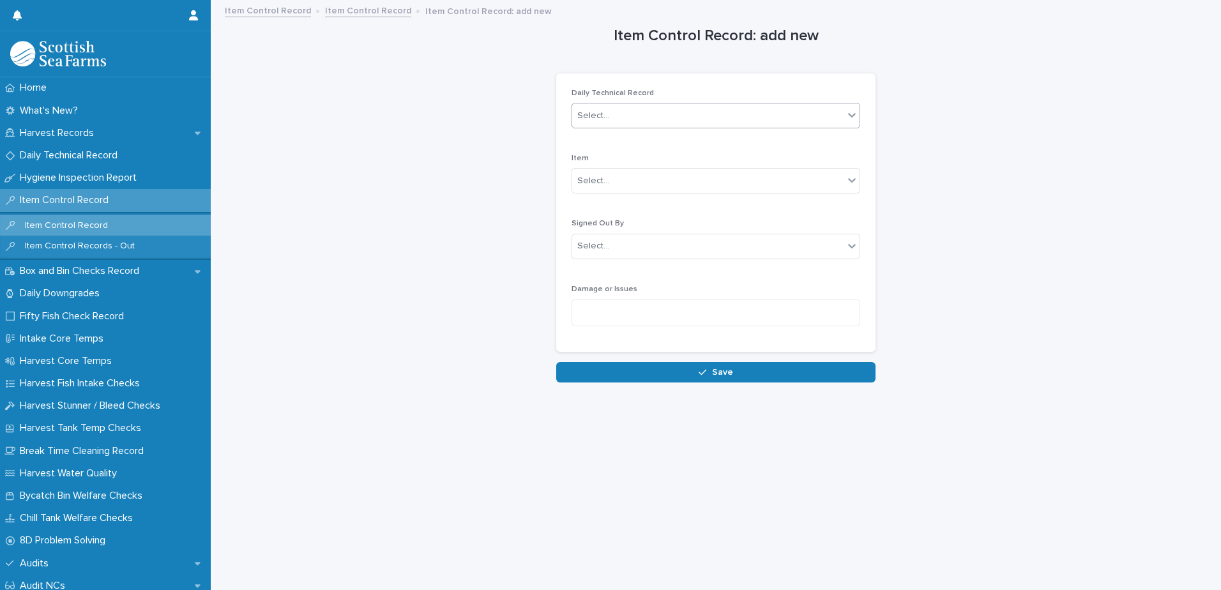
click at [650, 113] on div "Select..." at bounding box center [707, 115] width 271 height 21
type input "****"
click at [635, 142] on div "DTR1353" at bounding box center [711, 140] width 287 height 22
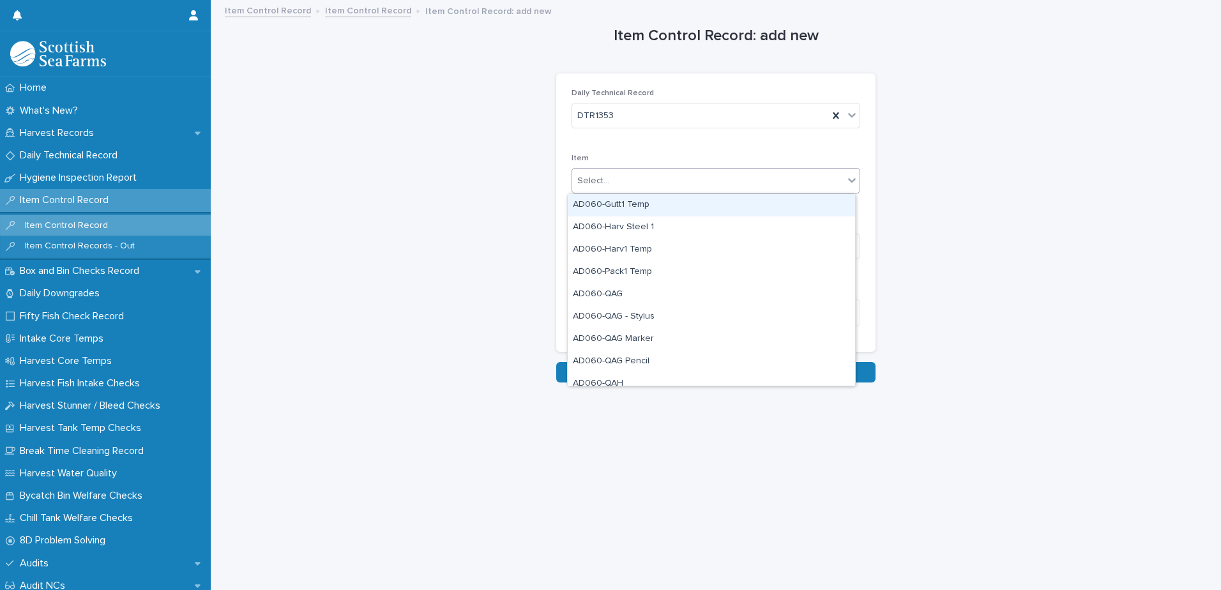
click at [619, 185] on div "Select..." at bounding box center [707, 181] width 271 height 21
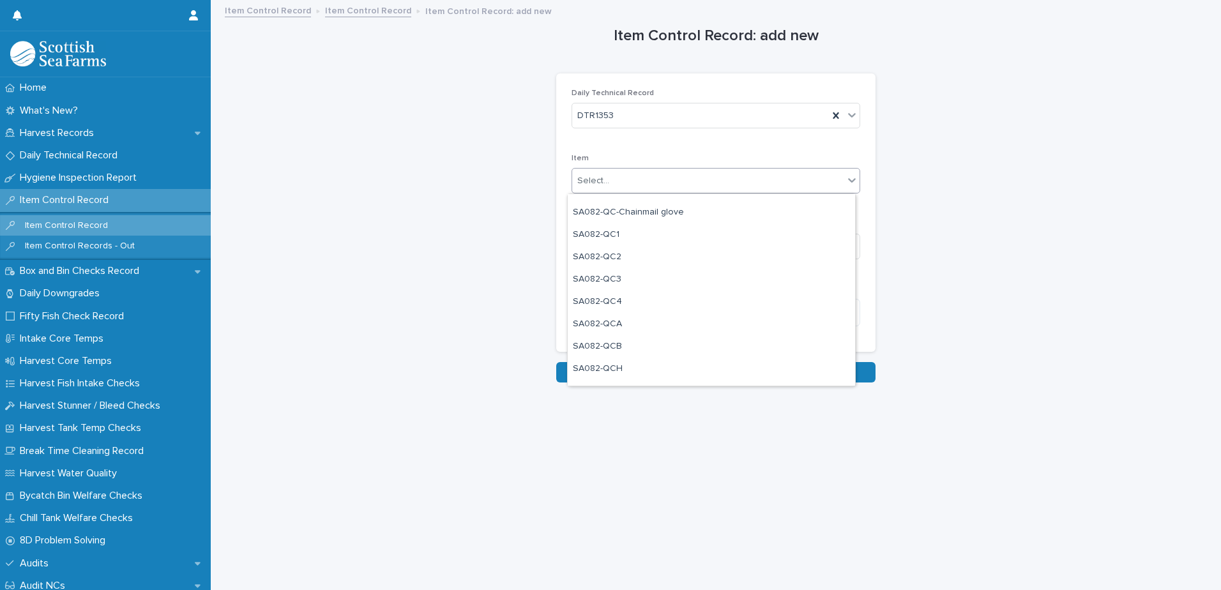
scroll to position [1086, 0]
click at [662, 214] on div "SA082-QC1" at bounding box center [711, 215] width 287 height 22
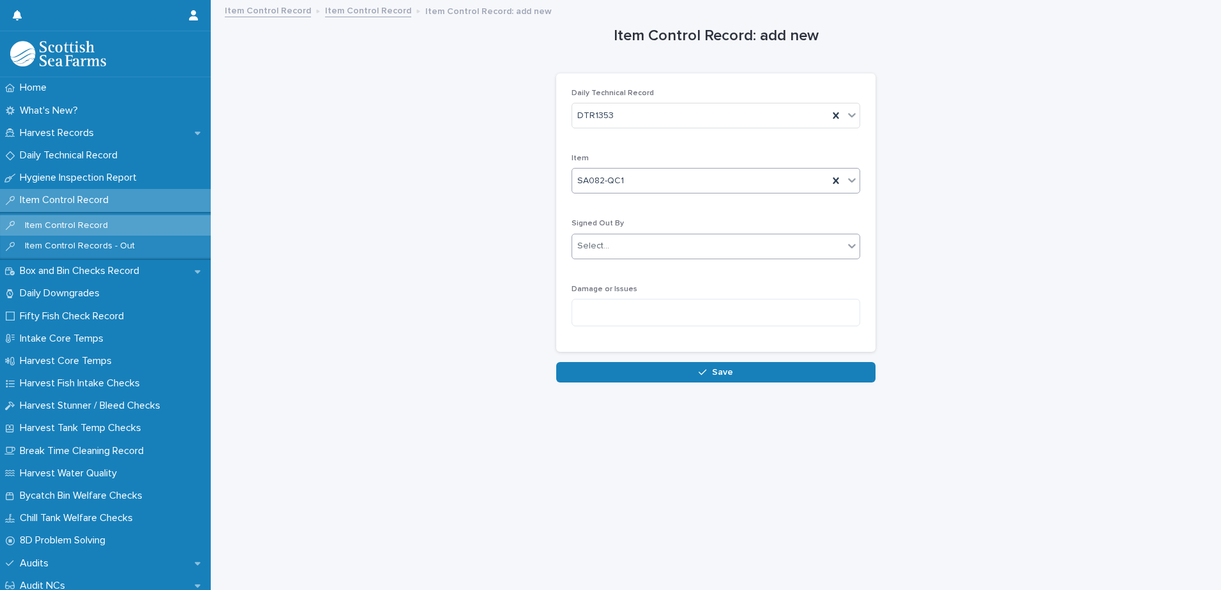
click at [640, 248] on div "Select..." at bounding box center [707, 246] width 271 height 21
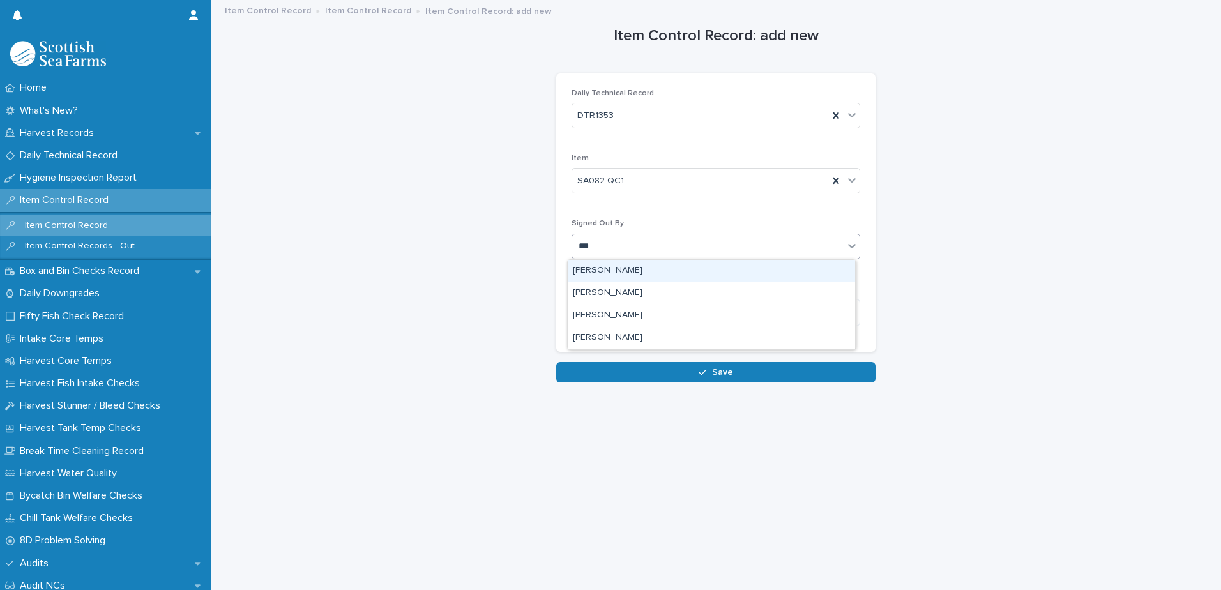
type input "****"
click at [632, 268] on div "[PERSON_NAME]" at bounding box center [711, 271] width 287 height 22
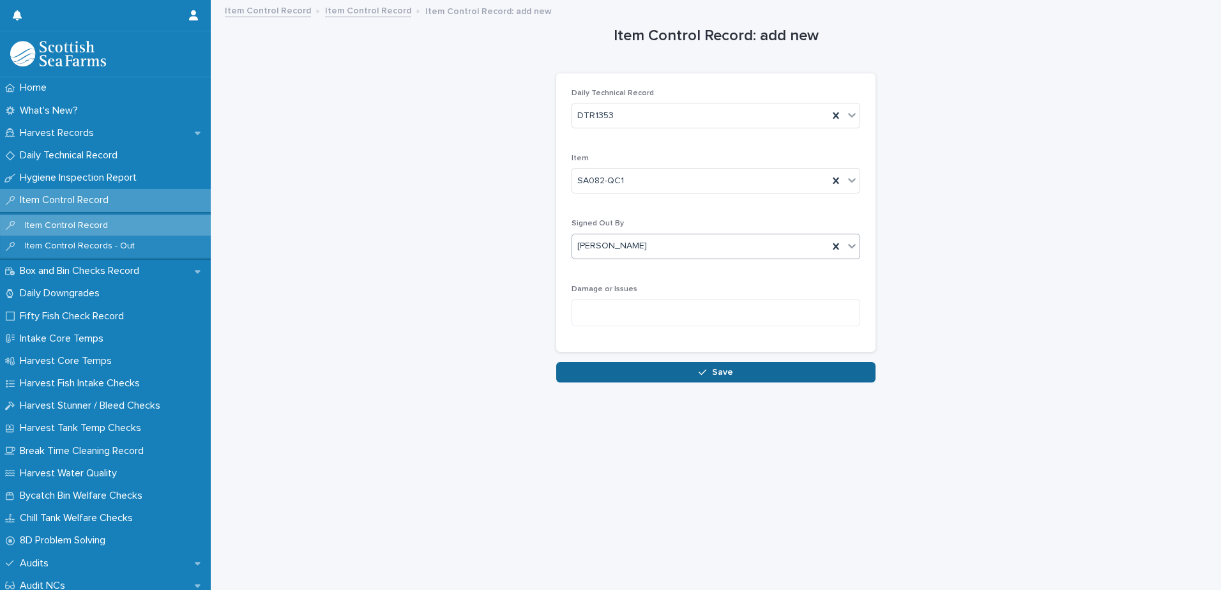
click at [712, 370] on span "Save" at bounding box center [722, 372] width 21 height 9
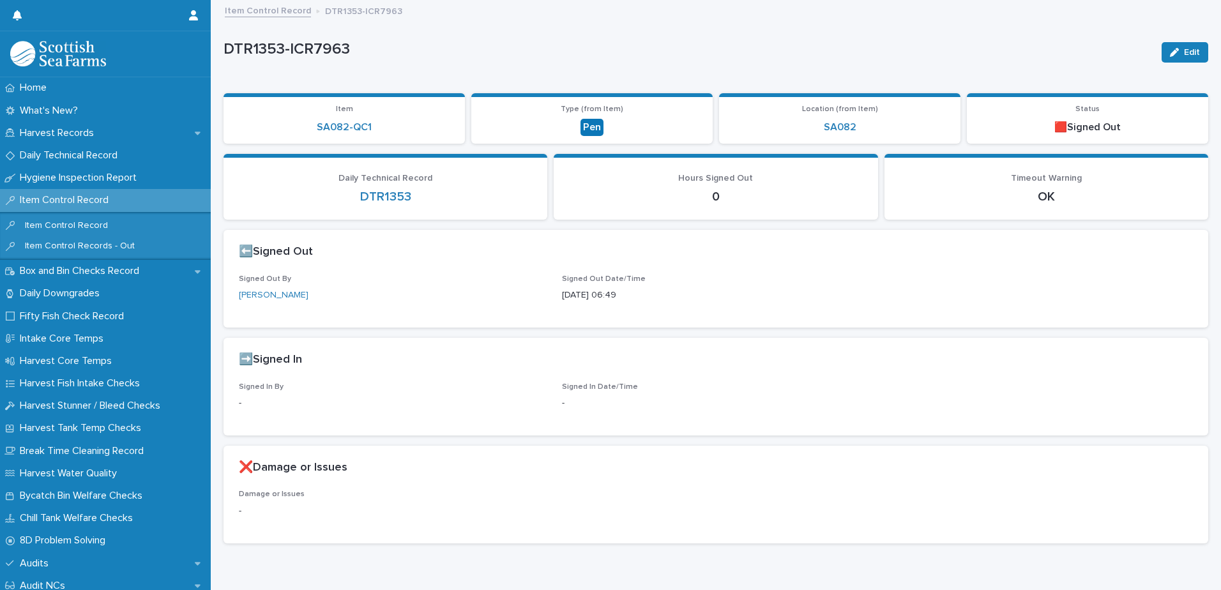
click at [296, 11] on link "Item Control Record" at bounding box center [268, 10] width 86 height 15
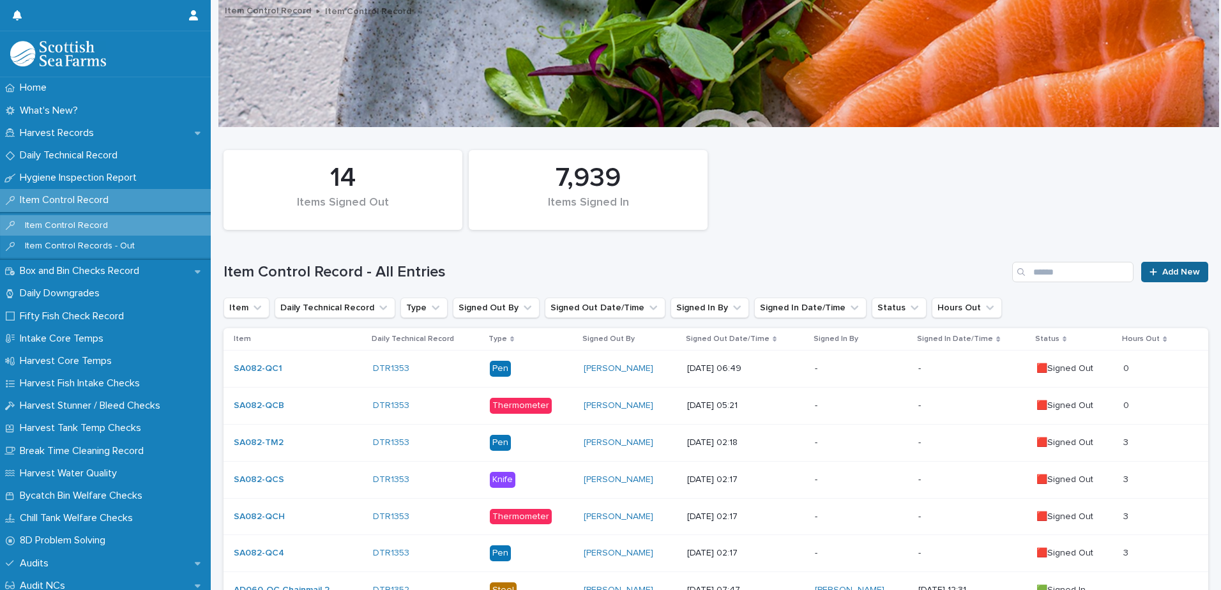
click at [1162, 271] on span "Add New" at bounding box center [1181, 272] width 38 height 9
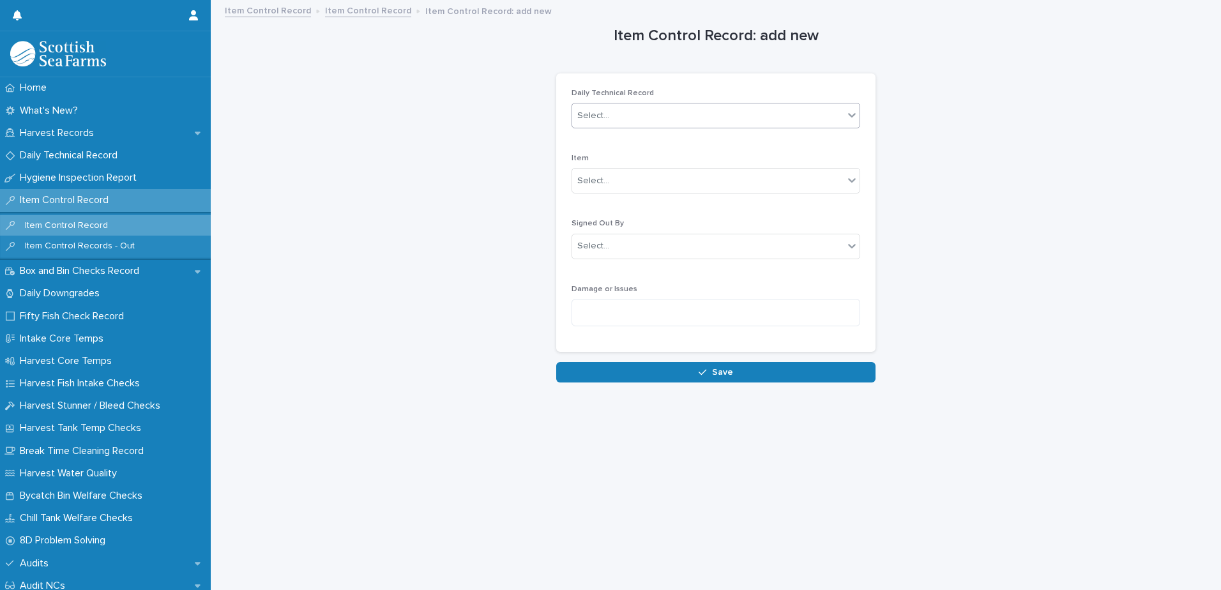
click at [646, 118] on div "Select..." at bounding box center [707, 115] width 271 height 21
type input "****"
drag, startPoint x: 625, startPoint y: 142, endPoint x: 628, endPoint y: 148, distance: 6.9
click at [628, 141] on div "DTR1353" at bounding box center [711, 140] width 287 height 22
click at [622, 179] on div "Select..." at bounding box center [707, 181] width 271 height 21
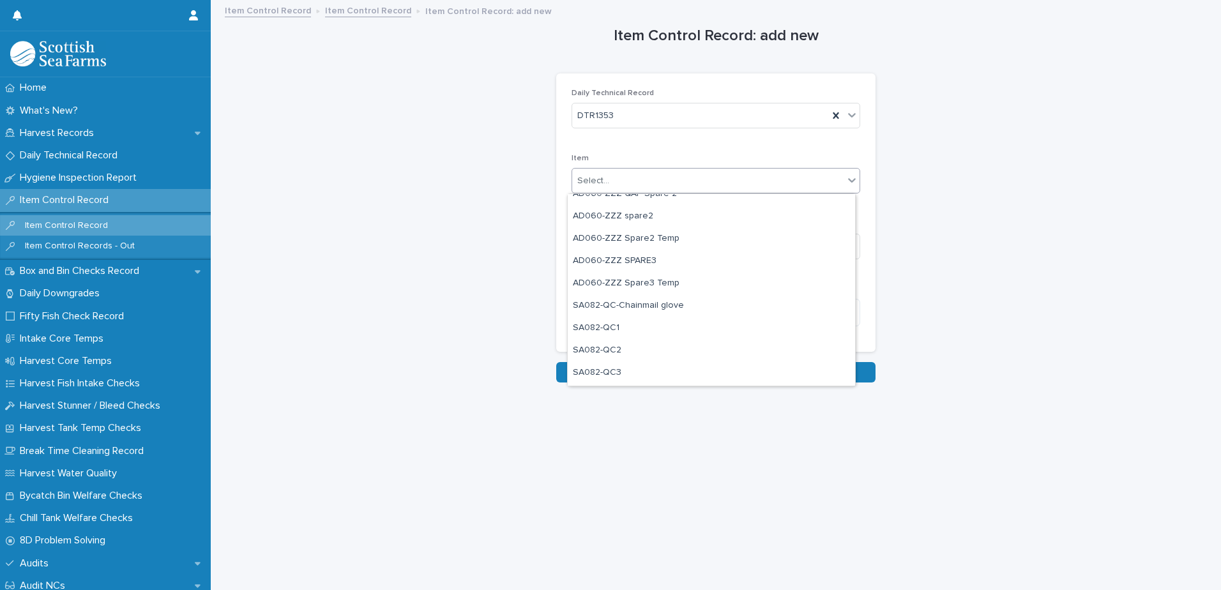
scroll to position [1022, 0]
drag, startPoint x: 659, startPoint y: 356, endPoint x: 650, endPoint y: 368, distance: 15.1
click at [650, 368] on div "SA082-QCA" at bounding box center [711, 368] width 287 height 22
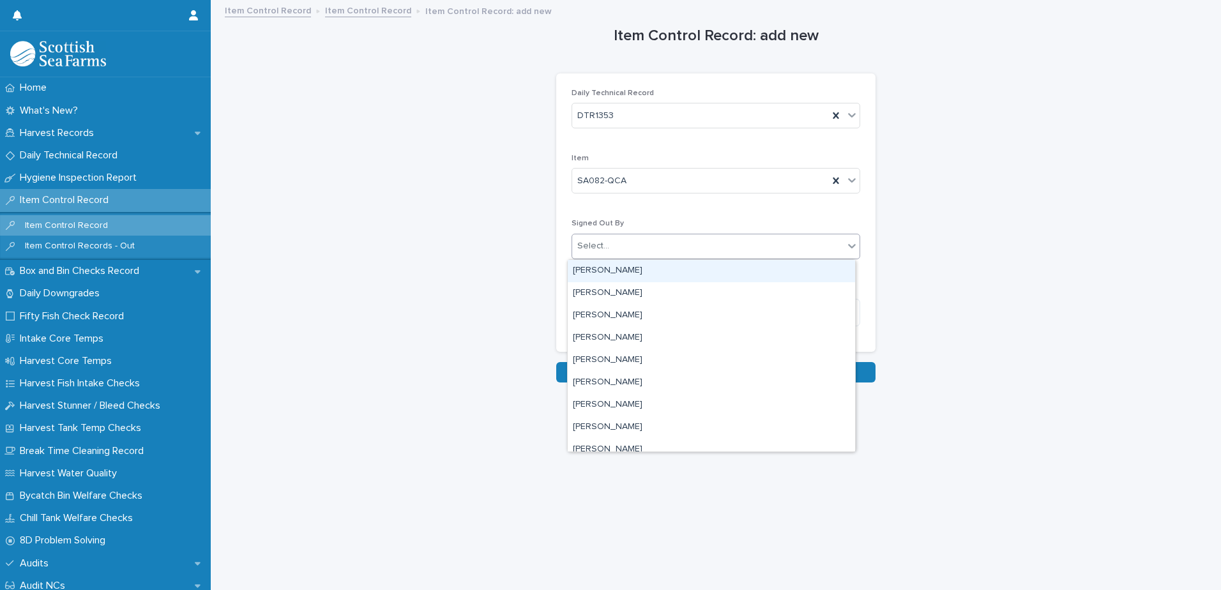
click at [683, 251] on div "Select..." at bounding box center [707, 246] width 271 height 21
type input "****"
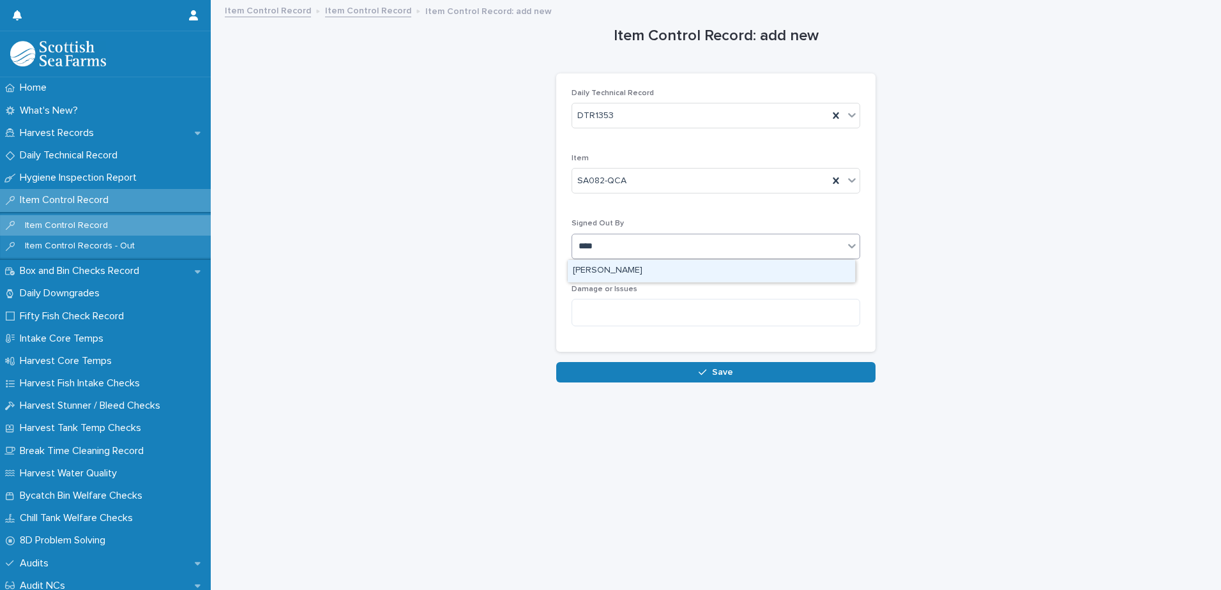
click at [630, 278] on div "[PERSON_NAME]" at bounding box center [711, 271] width 287 height 22
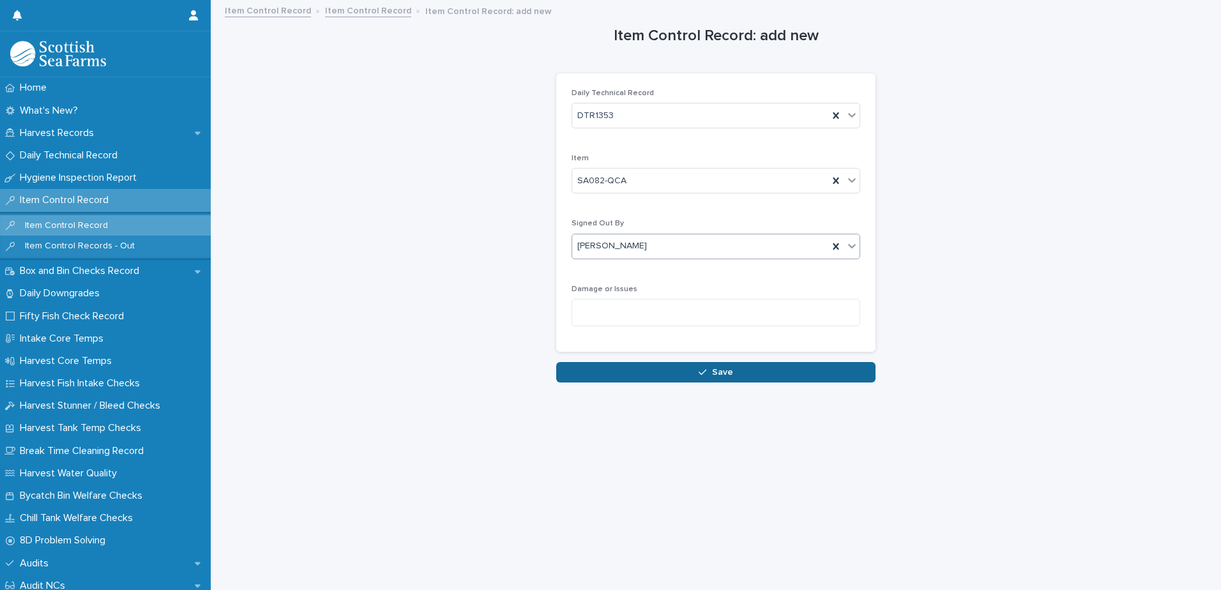
click at [701, 374] on icon "button" at bounding box center [703, 372] width 8 height 9
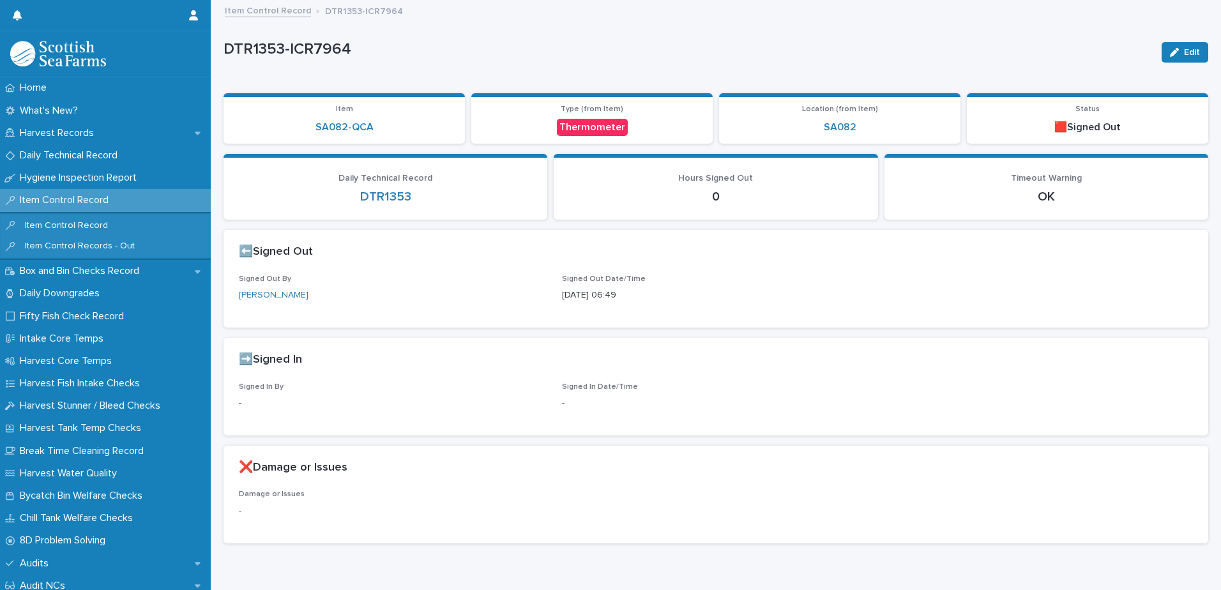
click at [275, 14] on link "Item Control Record" at bounding box center [268, 10] width 86 height 15
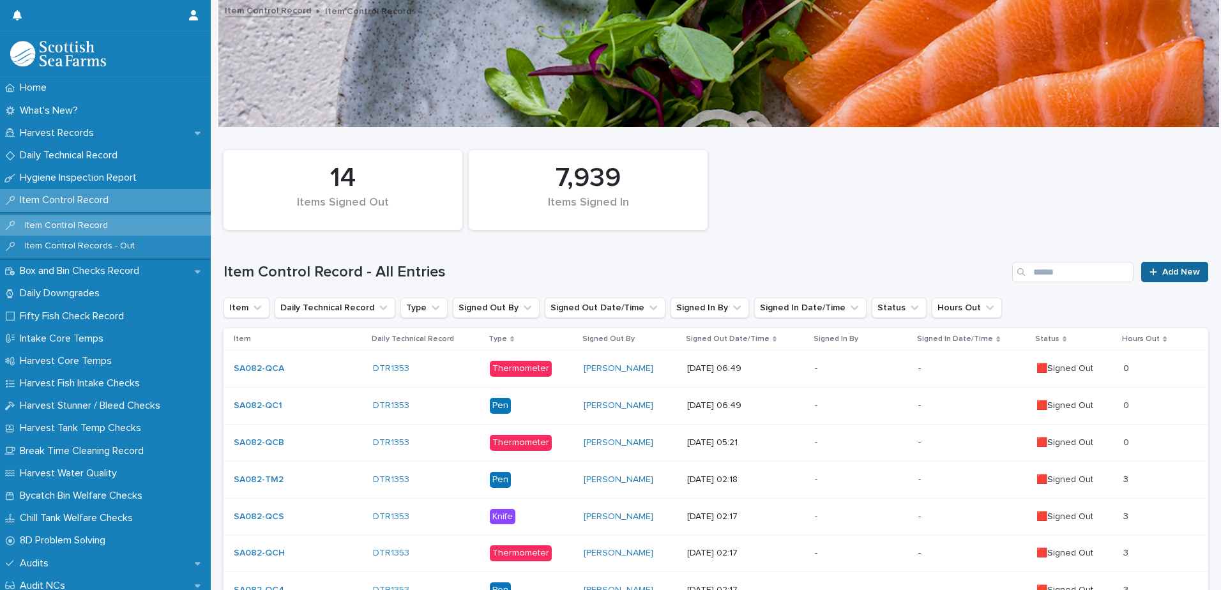
click at [1172, 273] on span "Add New" at bounding box center [1181, 272] width 38 height 9
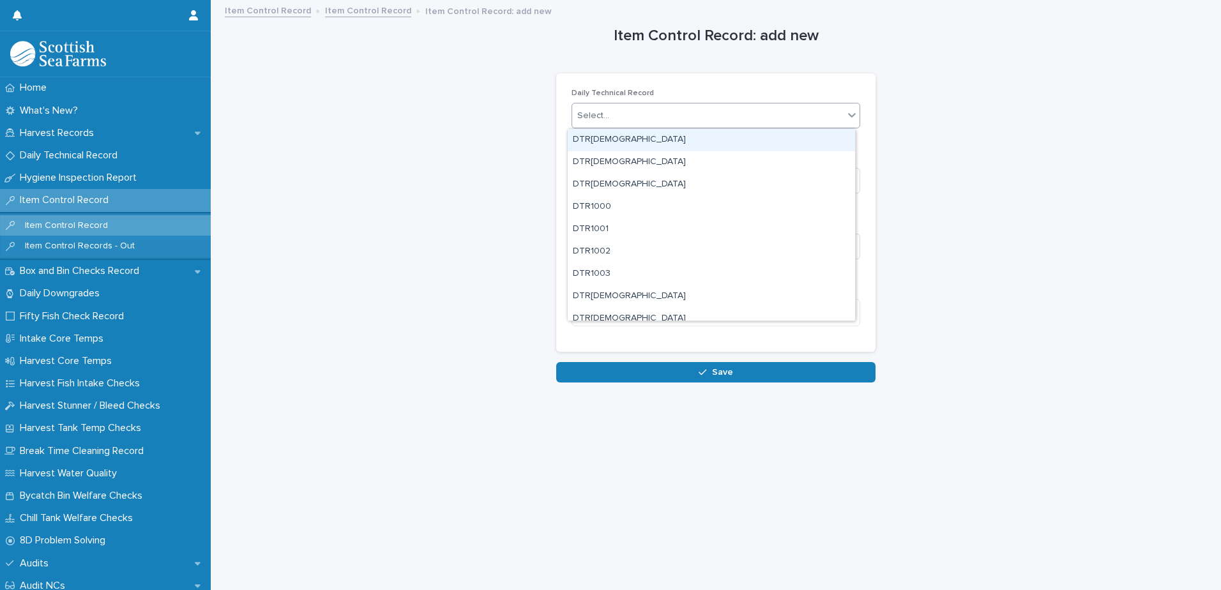
click at [663, 110] on div "Select..." at bounding box center [707, 115] width 271 height 21
type input "****"
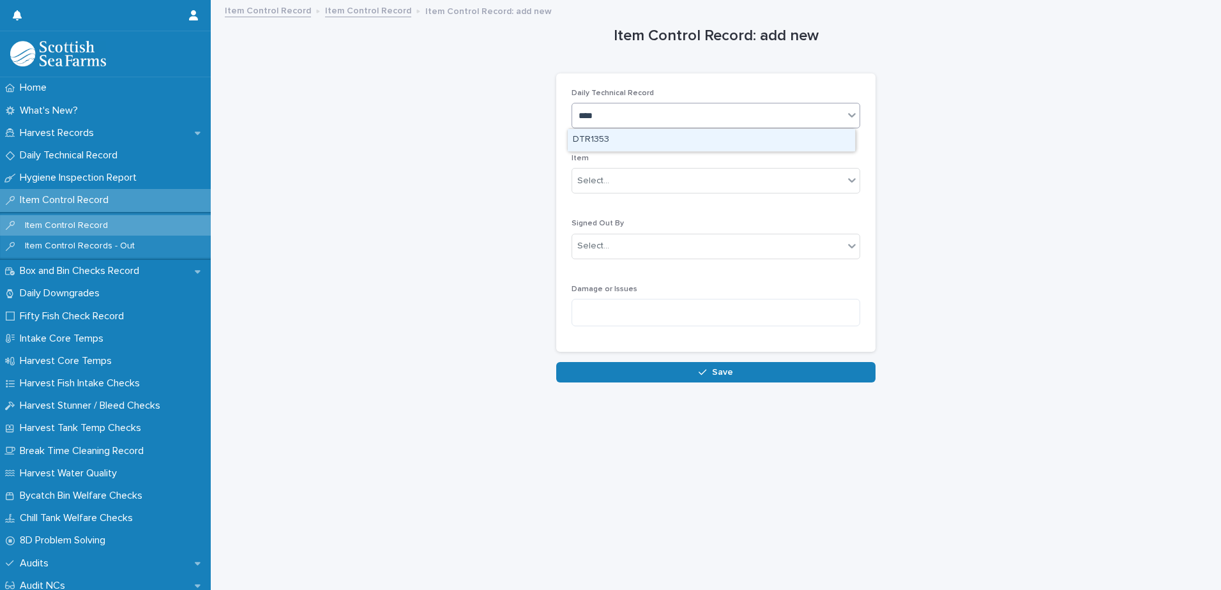
click at [621, 142] on div "DTR1353" at bounding box center [711, 140] width 287 height 22
click at [622, 179] on div "Select..." at bounding box center [707, 181] width 271 height 21
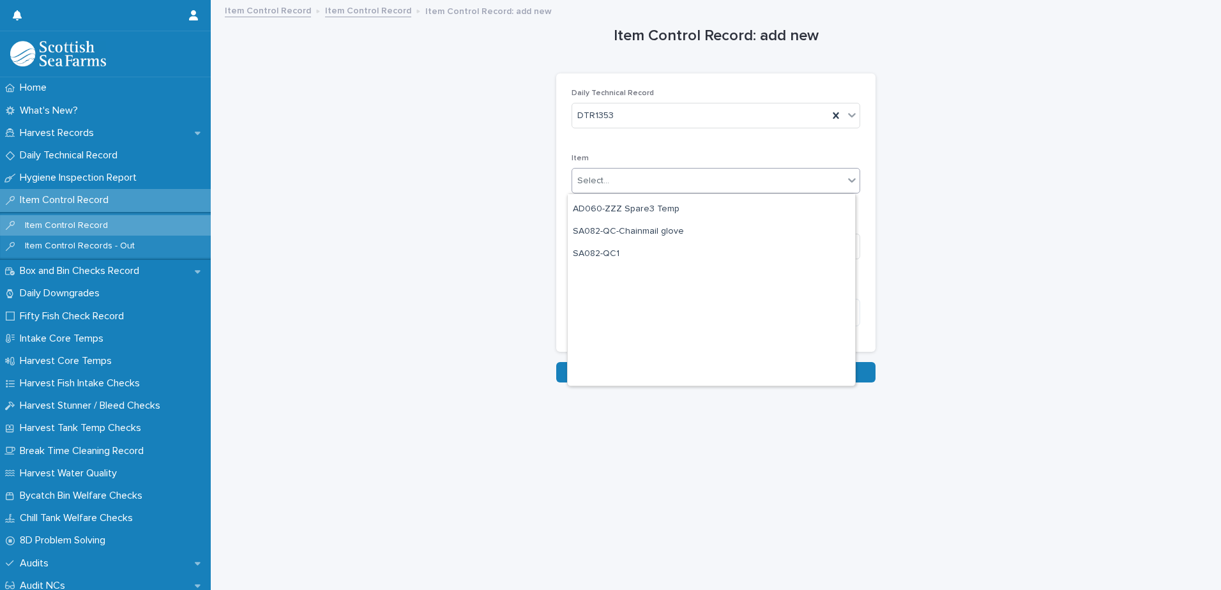
scroll to position [1149, 0]
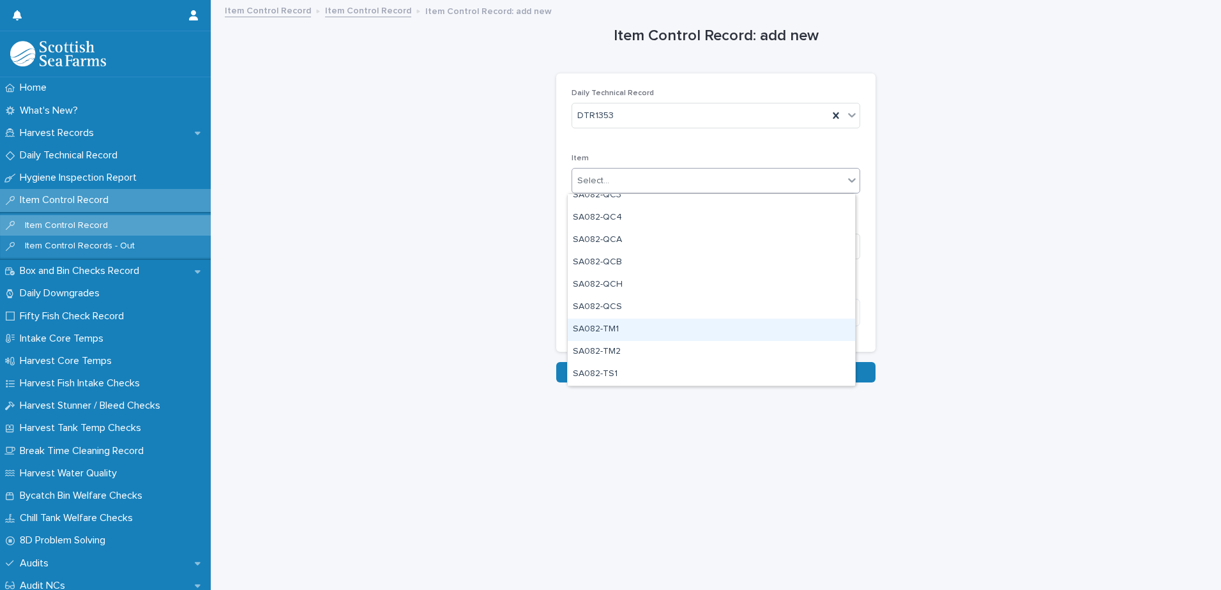
click at [639, 329] on div "SA082-TM1" at bounding box center [711, 330] width 287 height 22
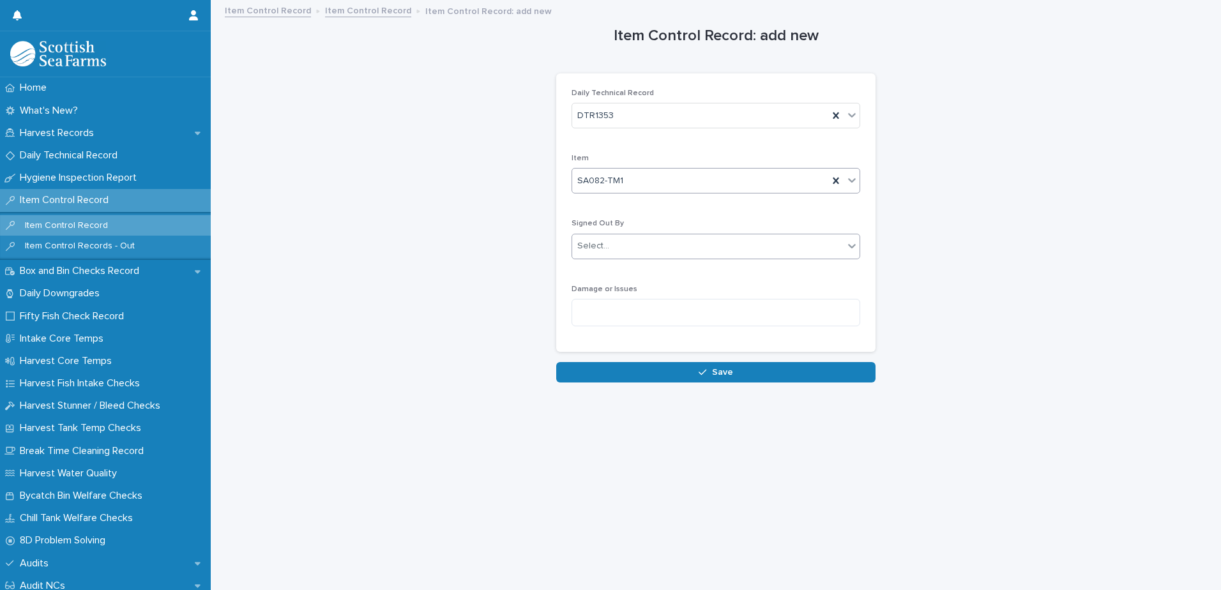
click at [641, 248] on div "Select..." at bounding box center [707, 246] width 271 height 21
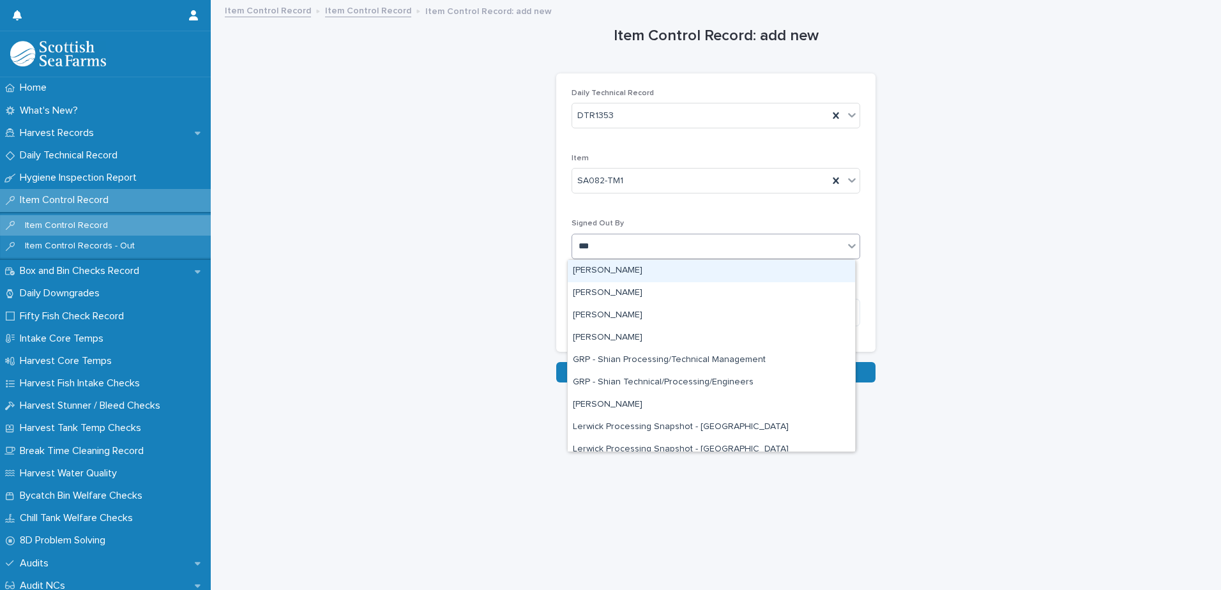
type input "****"
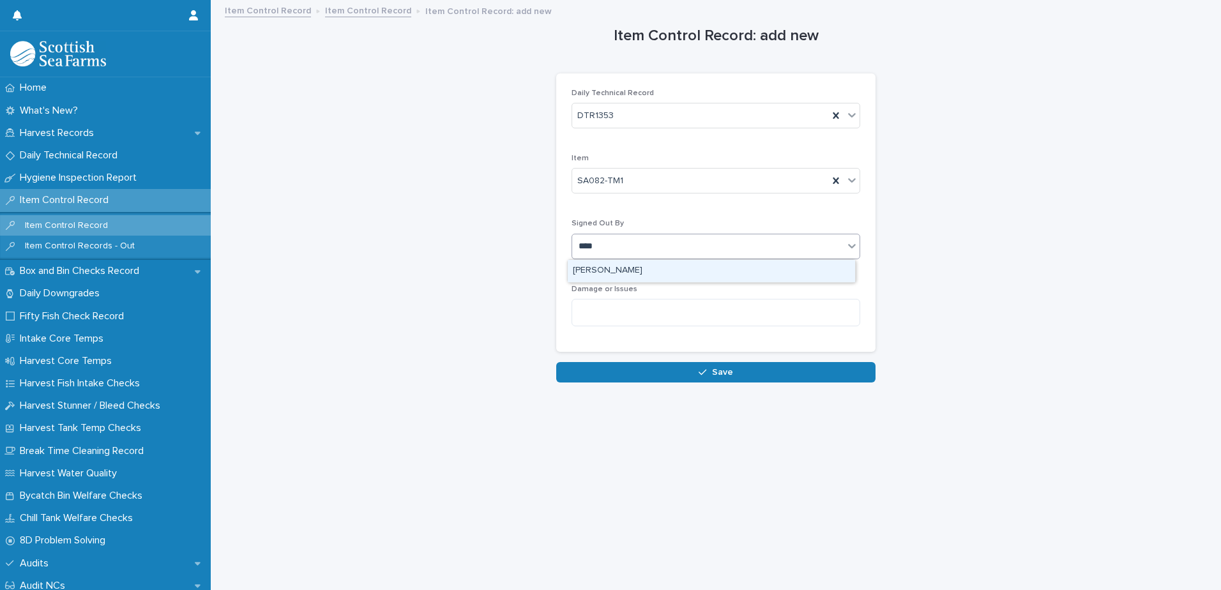
click at [628, 274] on div "[PERSON_NAME]" at bounding box center [711, 271] width 287 height 22
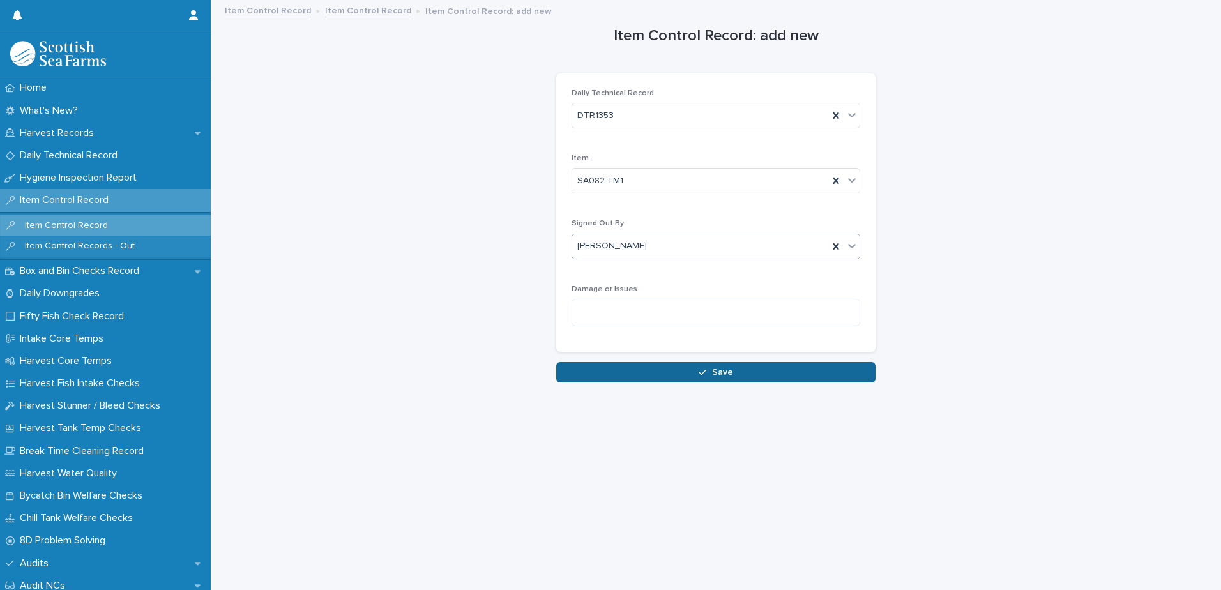
click at [688, 371] on button "Save" at bounding box center [715, 372] width 319 height 20
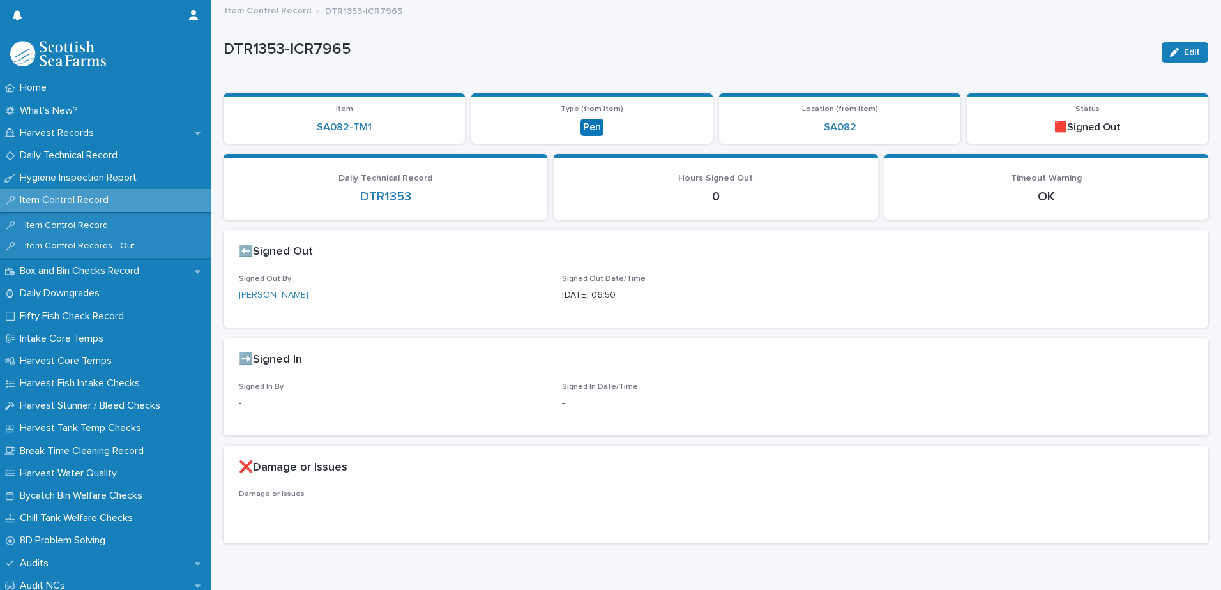
click at [278, 11] on link "Item Control Record" at bounding box center [268, 10] width 86 height 15
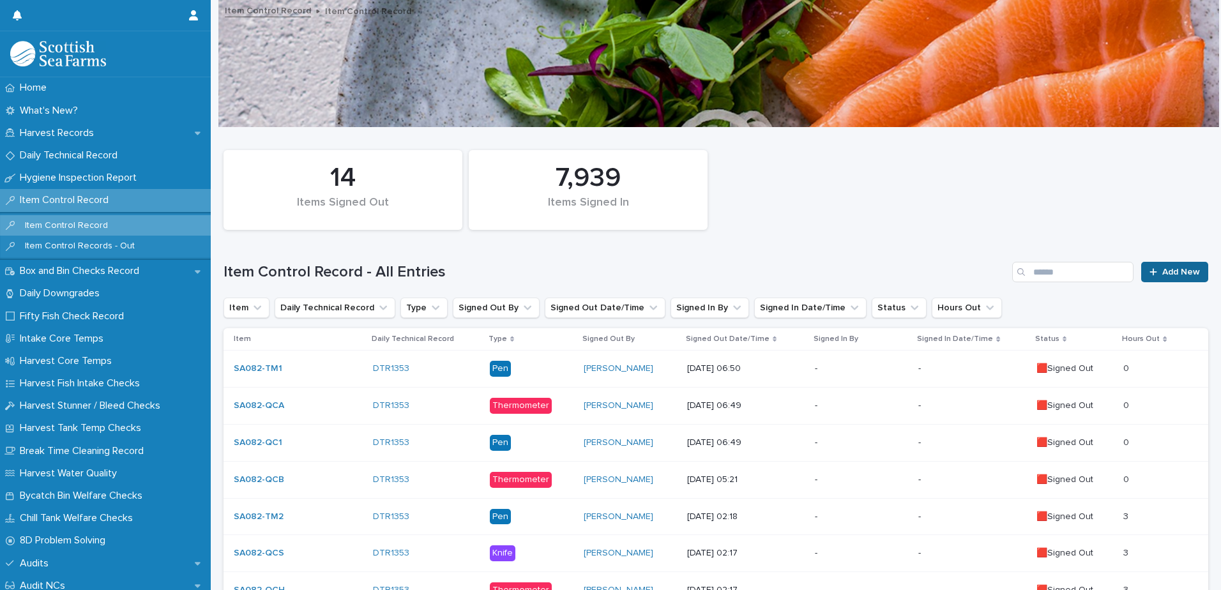
click at [1183, 272] on span "Add New" at bounding box center [1181, 272] width 38 height 9
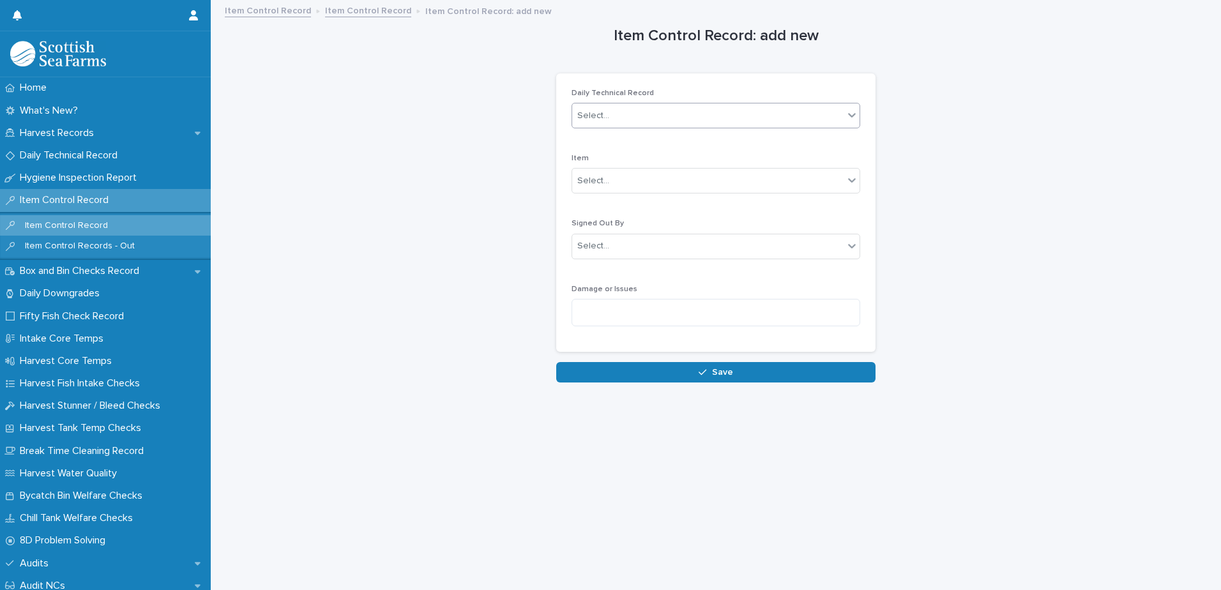
click at [635, 114] on div "Select..." at bounding box center [707, 115] width 271 height 21
type input "****"
click at [626, 144] on div "DTR1353" at bounding box center [711, 140] width 287 height 22
click at [625, 183] on div "Select..." at bounding box center [707, 181] width 271 height 21
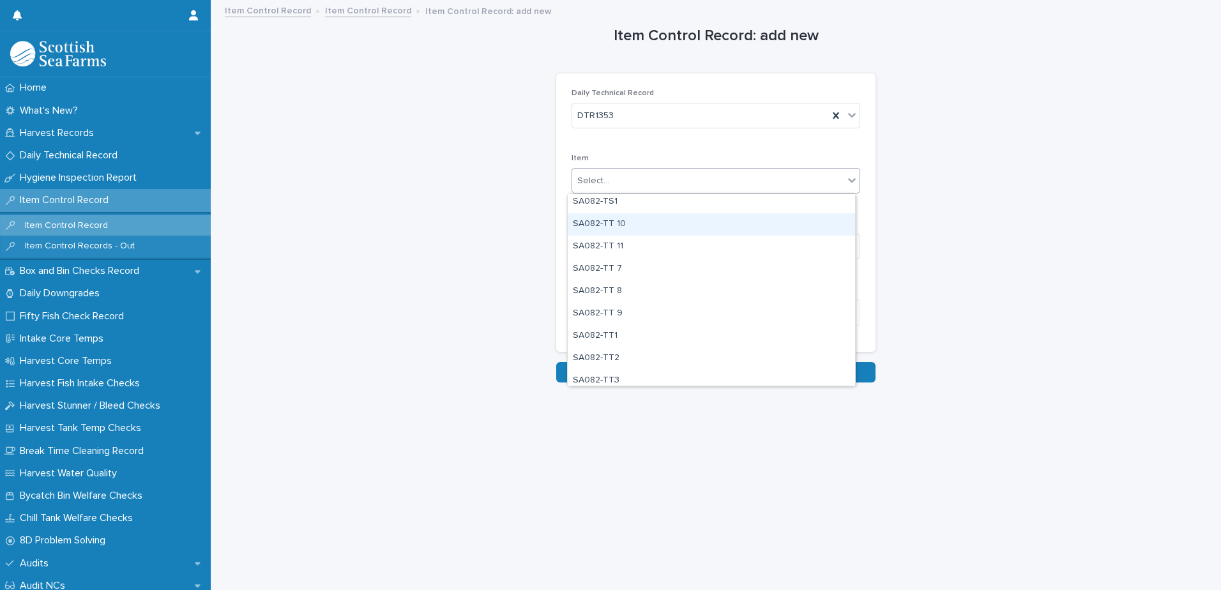
scroll to position [1341, 0]
click at [652, 360] on div "SA082-TT3" at bounding box center [711, 362] width 287 height 22
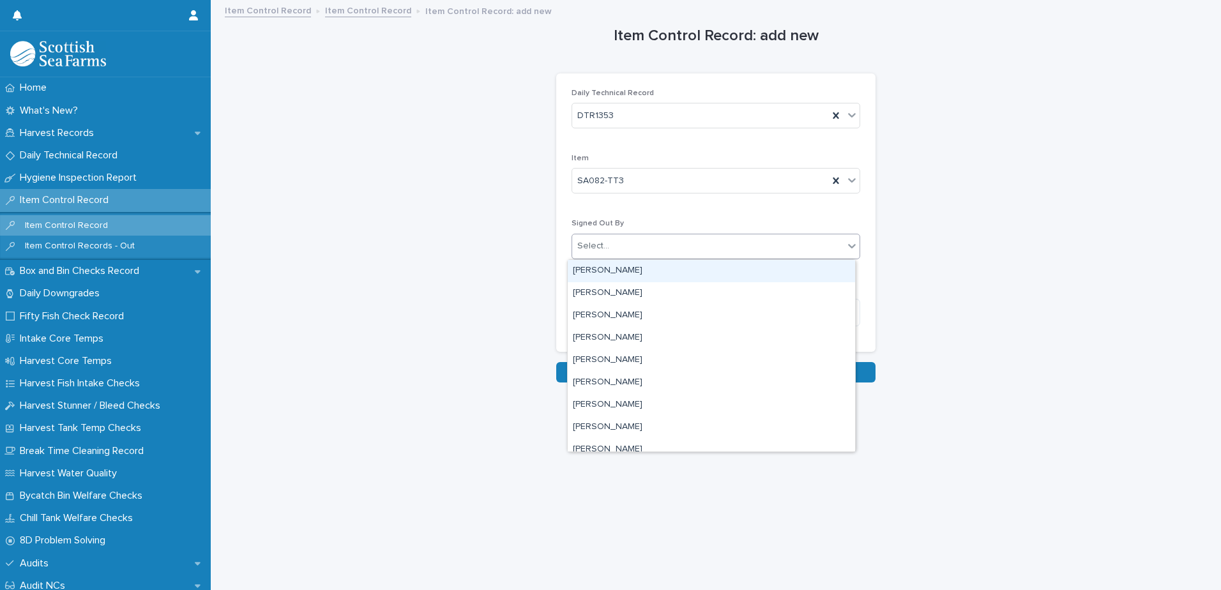
click at [680, 245] on div "Select..." at bounding box center [707, 246] width 271 height 21
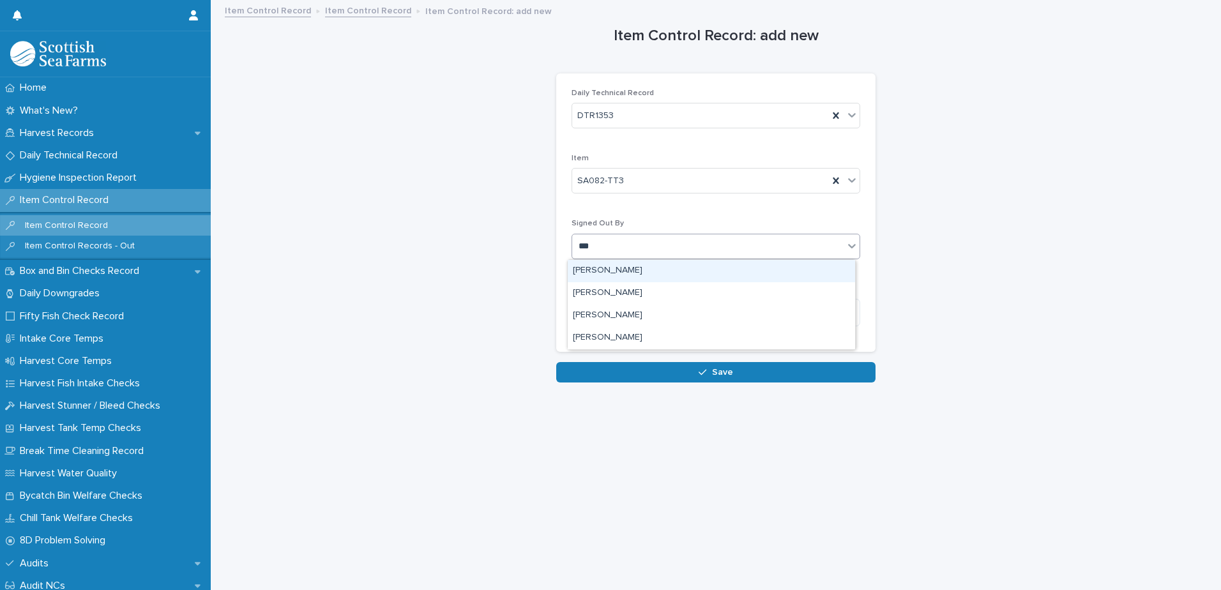
type input "****"
click at [624, 269] on div "[PERSON_NAME]" at bounding box center [711, 271] width 287 height 22
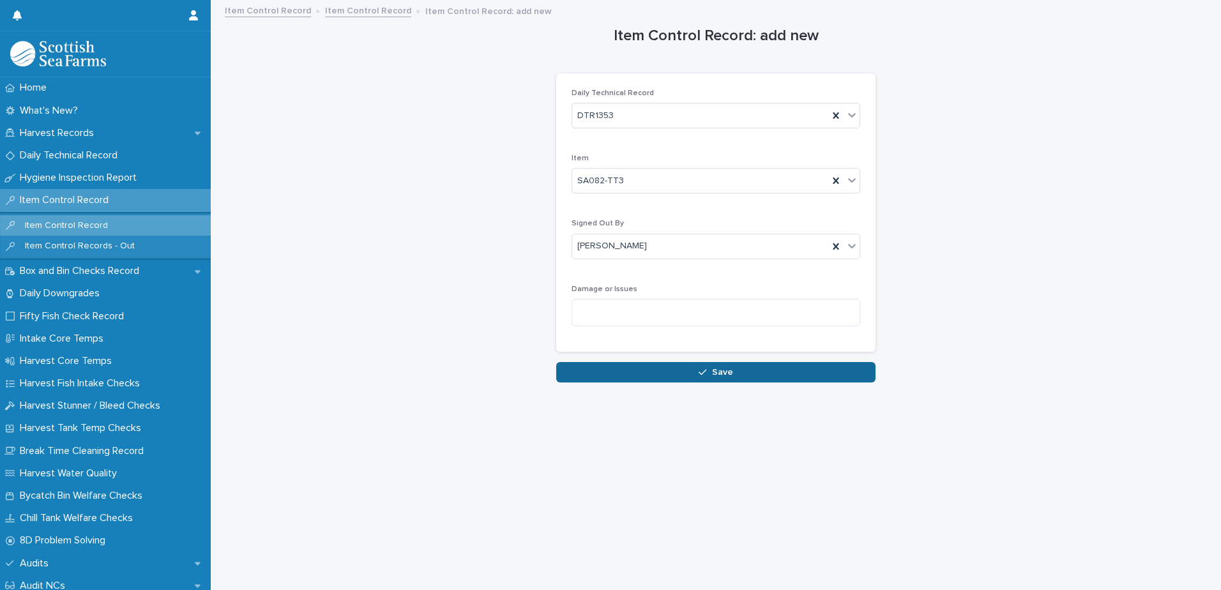
click at [722, 372] on span "Save" at bounding box center [722, 372] width 21 height 9
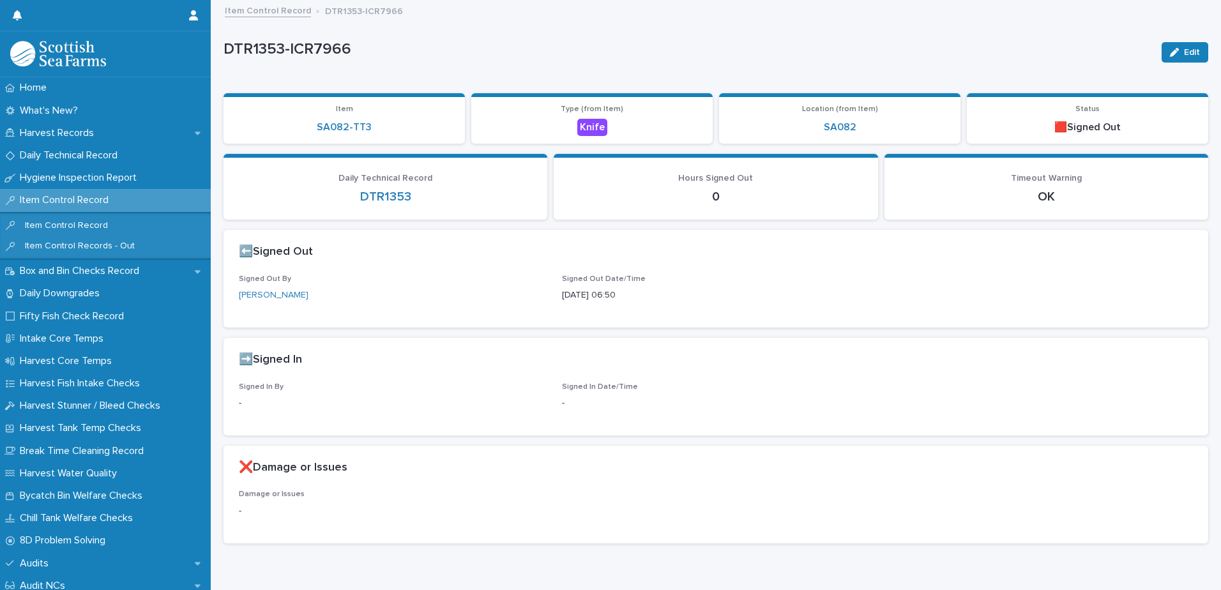
click at [266, 13] on link "Item Control Record" at bounding box center [268, 10] width 86 height 15
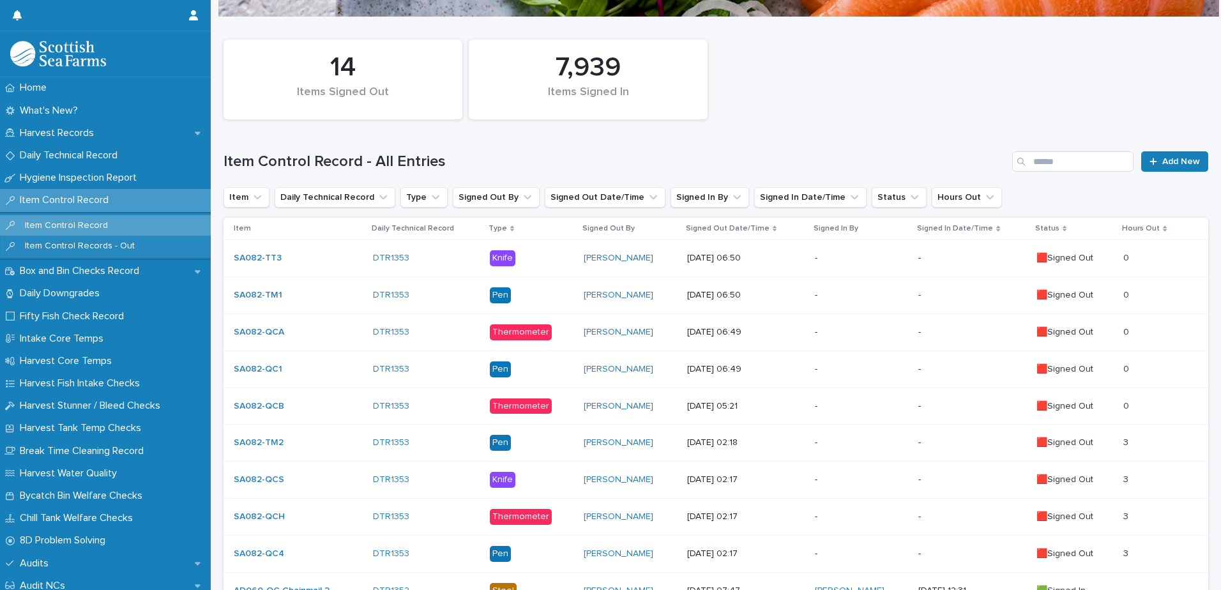
scroll to position [128, 0]
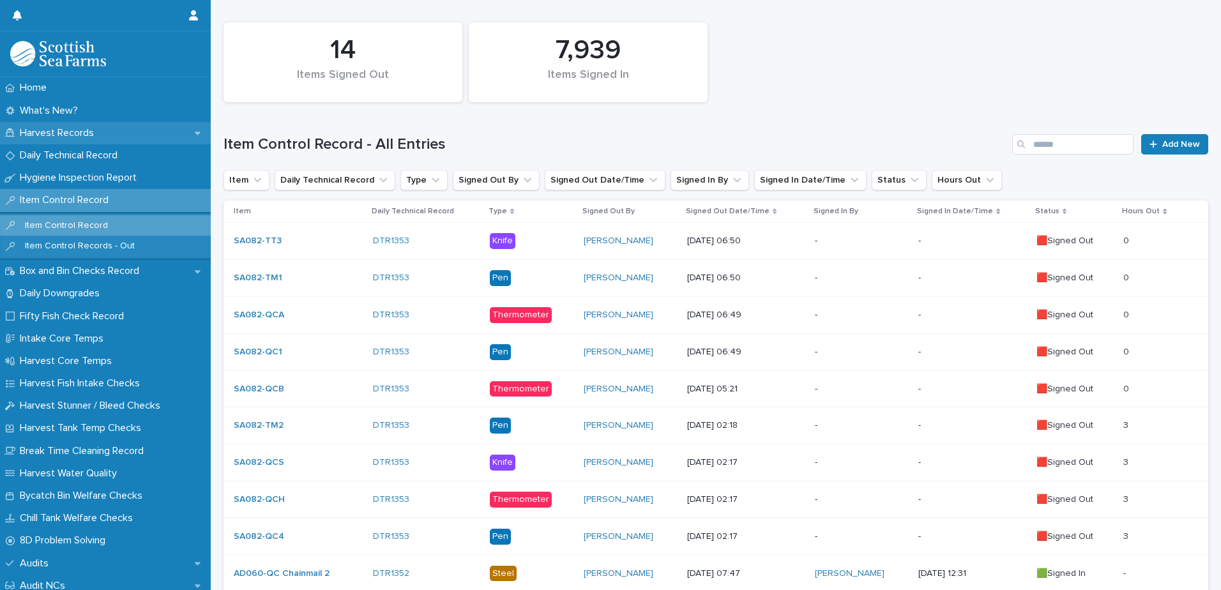
click at [63, 135] on p "Harvest Records" at bounding box center [59, 133] width 89 height 12
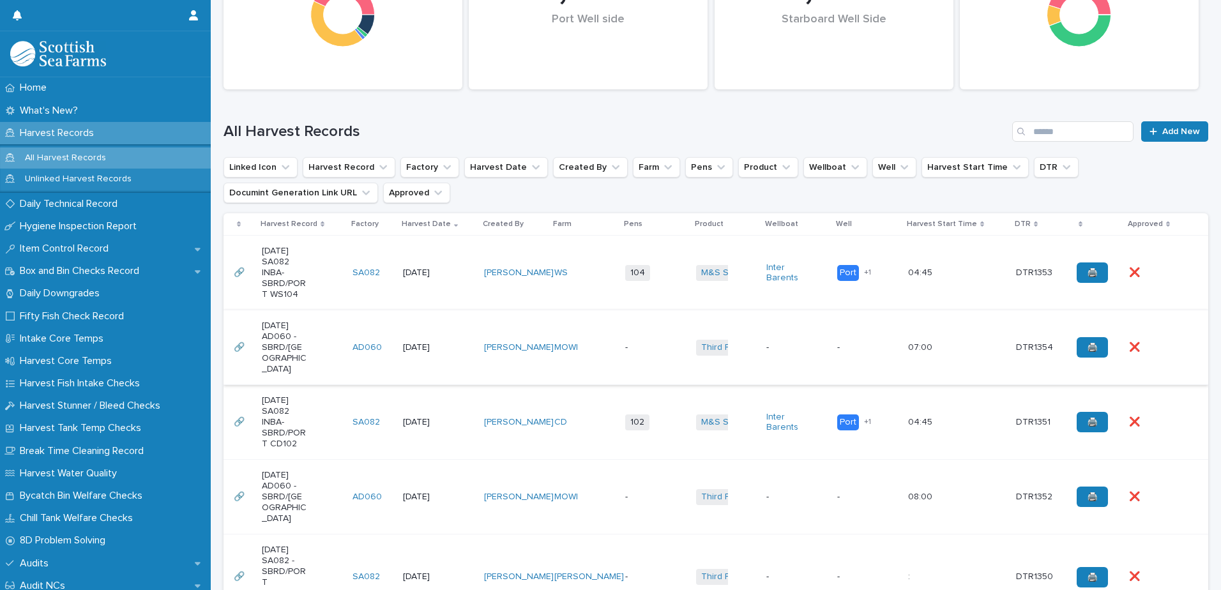
scroll to position [255, 0]
